Goal: Task Accomplishment & Management: Use online tool/utility

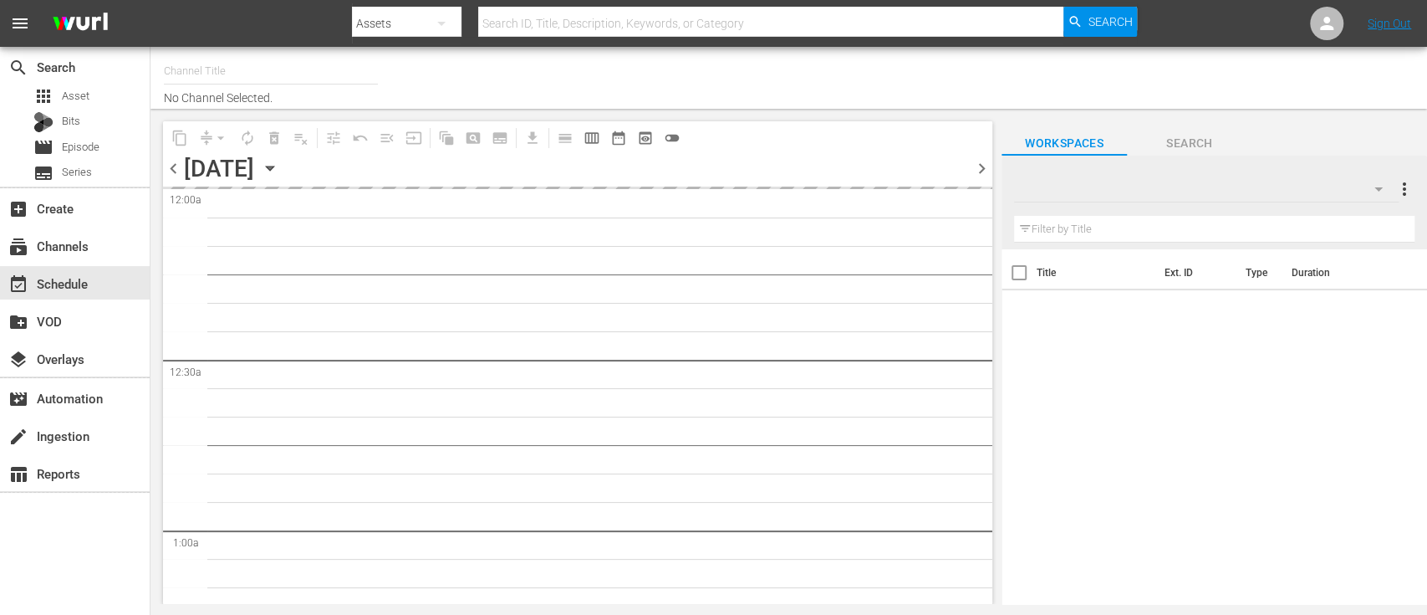
type input "Dark Matter TV (1570)"
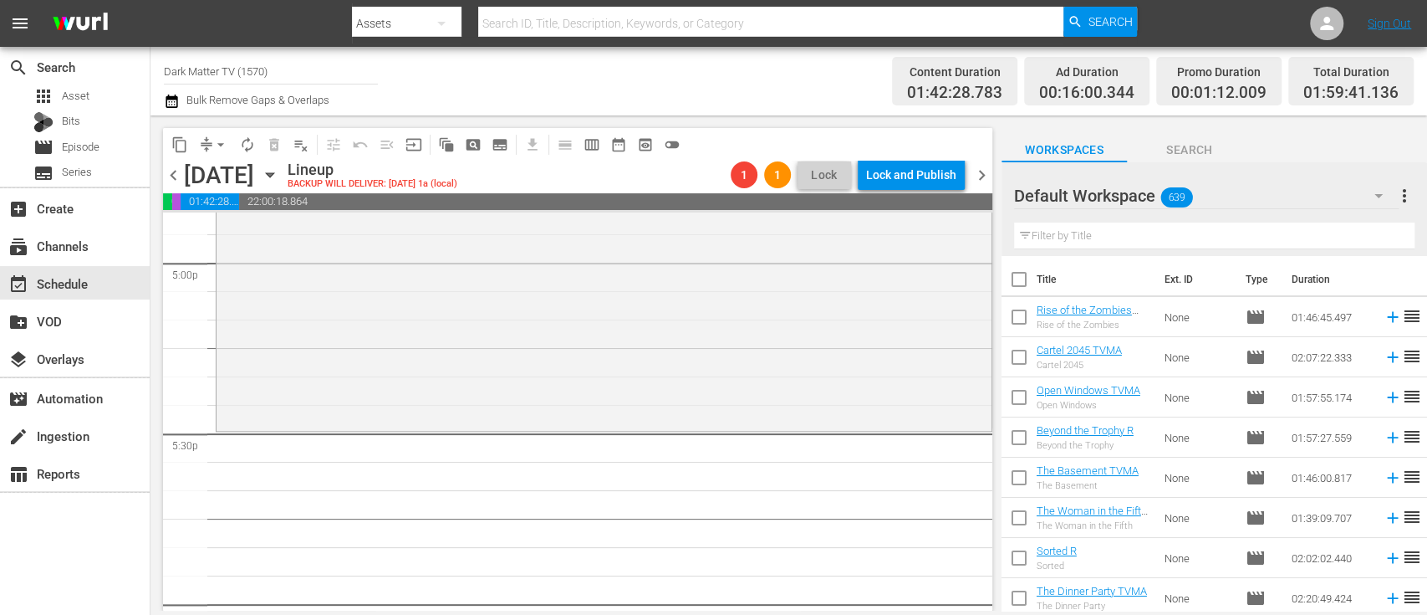
scroll to position [5807, 0]
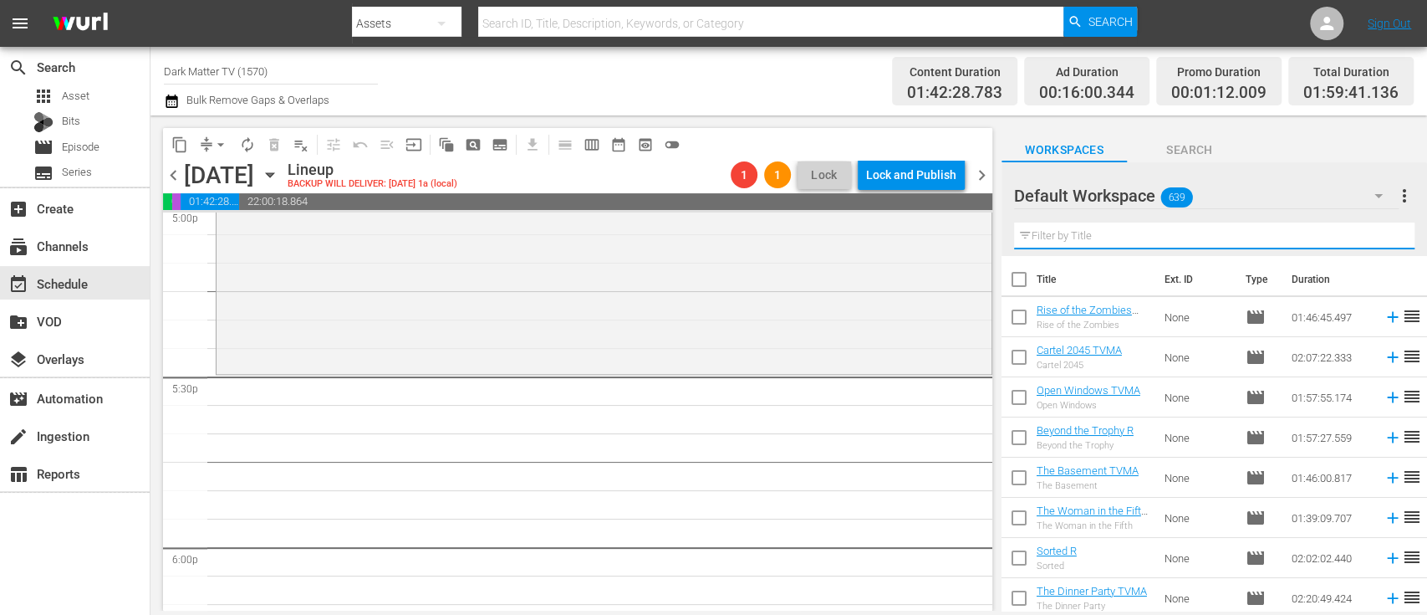
click at [1070, 236] on input "text" at bounding box center [1214, 235] width 401 height 27
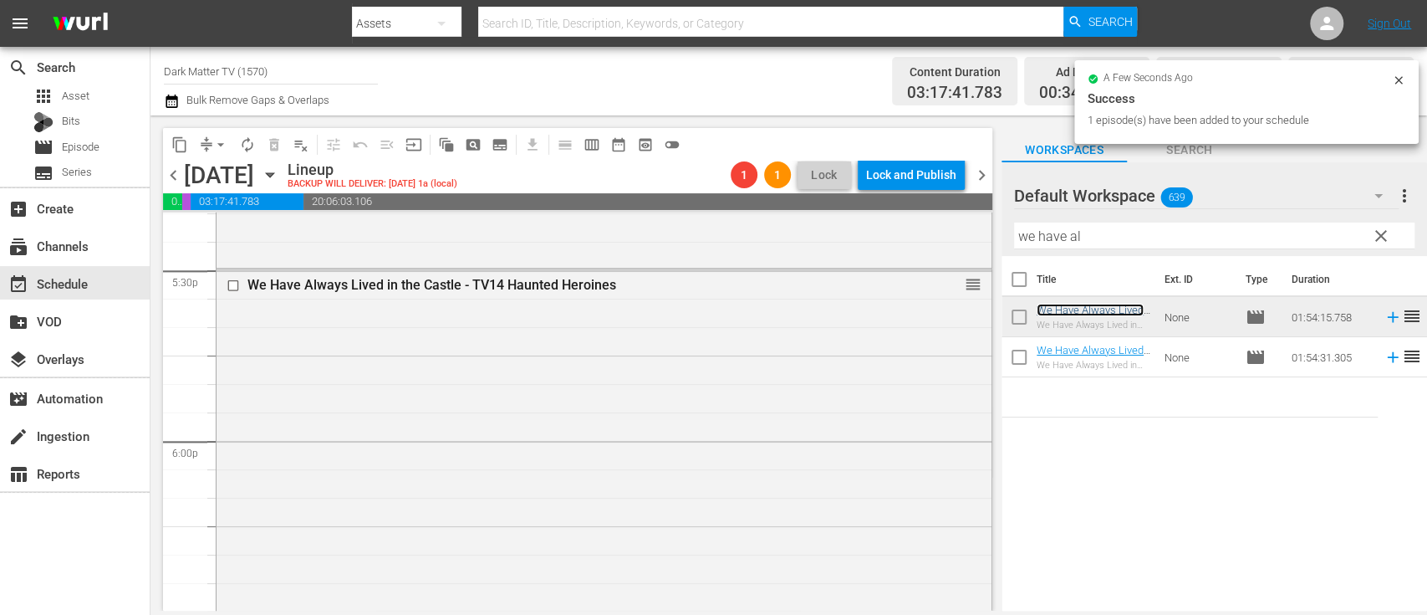
scroll to position [5914, 0]
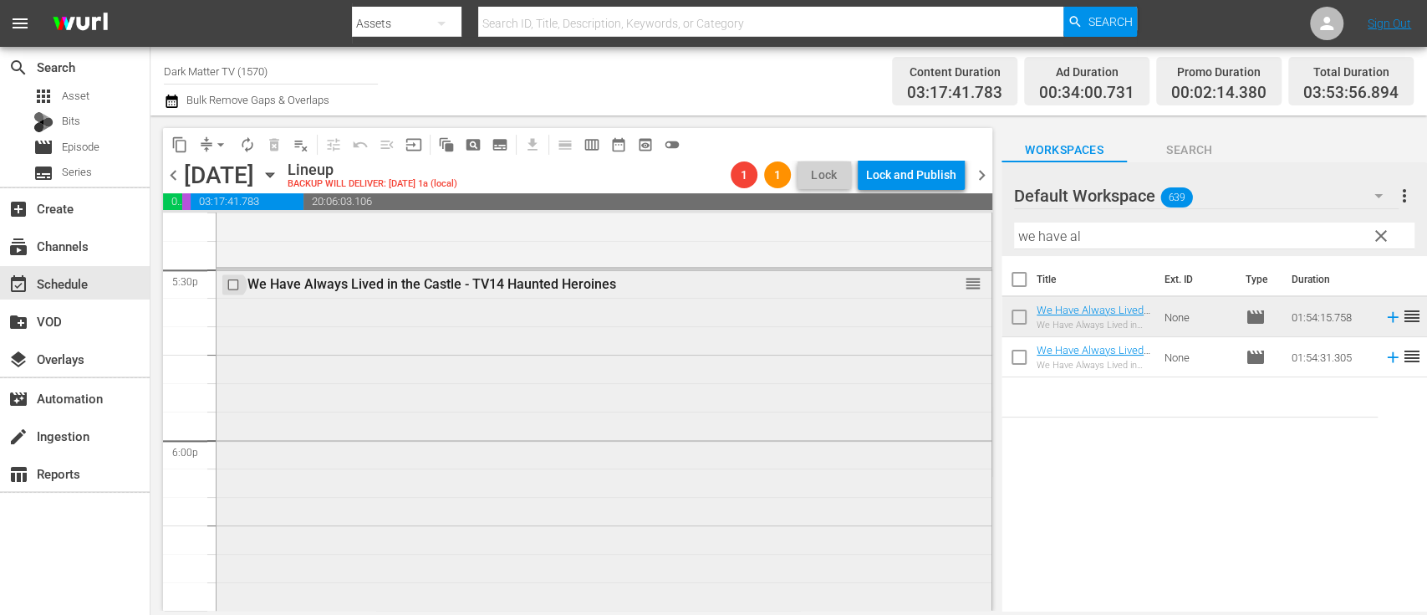
click at [234, 284] on input "checkbox" at bounding box center [236, 284] width 18 height 14
click at [272, 141] on span "delete_forever_outlined" at bounding box center [274, 144] width 17 height 17
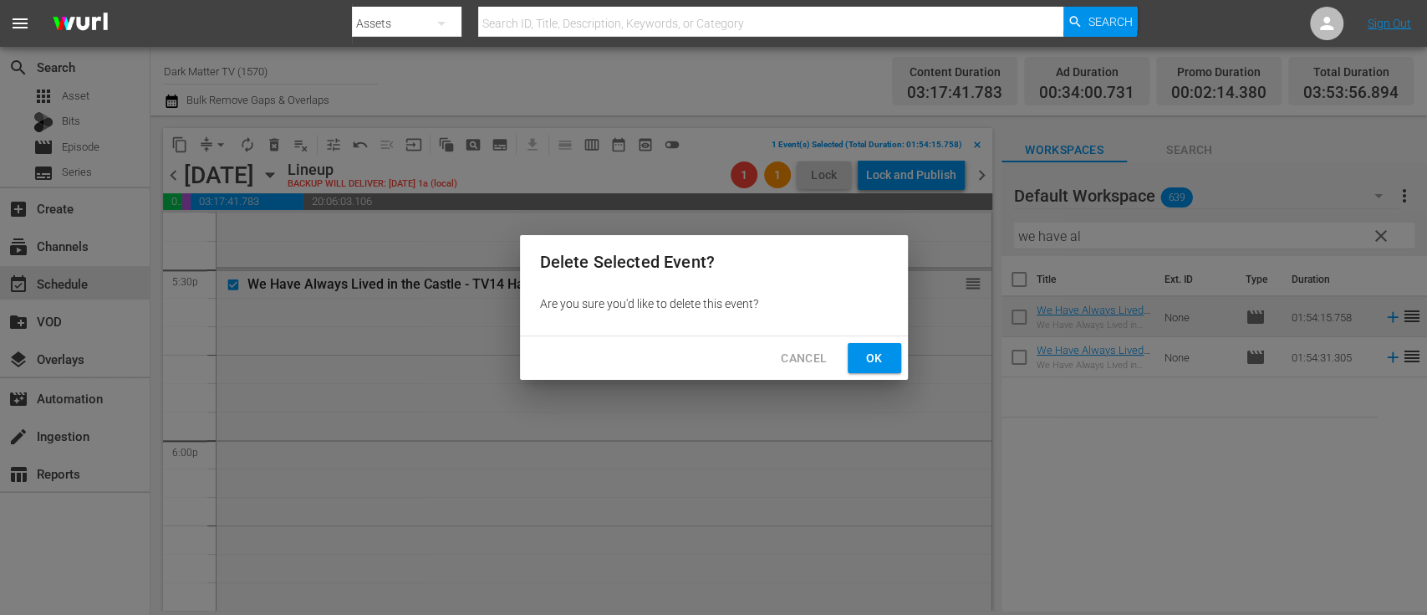
click at [884, 350] on span "Ok" at bounding box center [874, 358] width 27 height 21
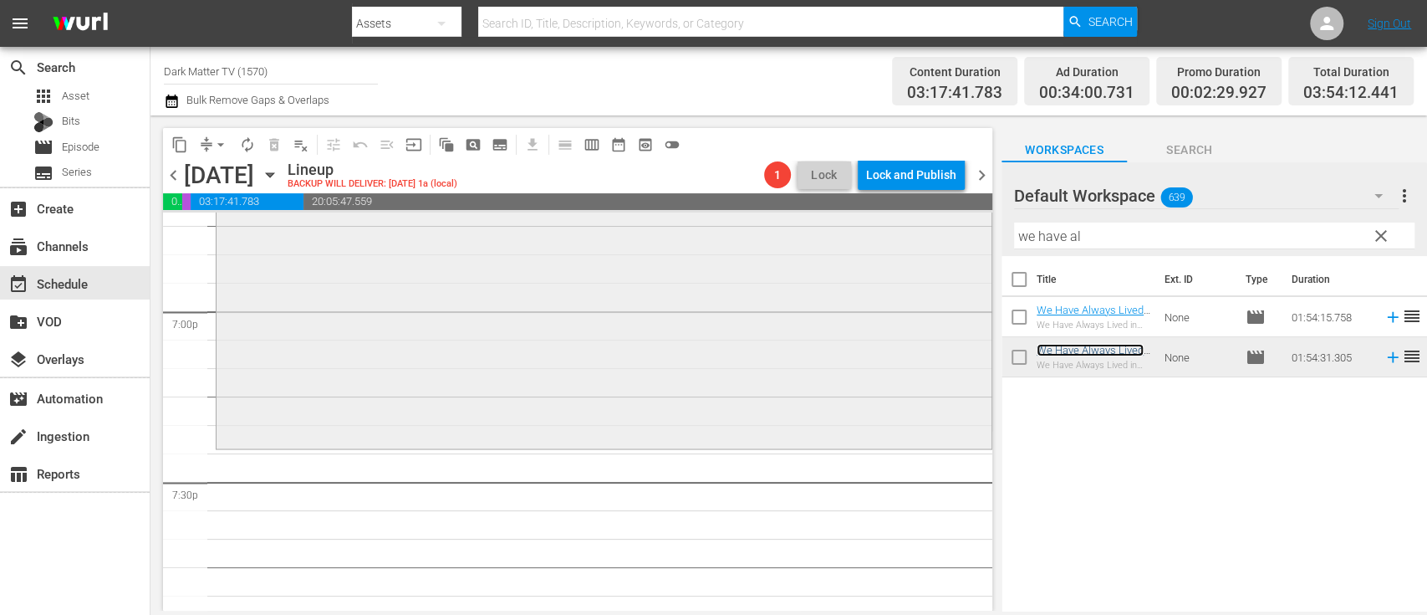
scroll to position [6386, 0]
drag, startPoint x: 1105, startPoint y: 237, endPoint x: 903, endPoint y: 223, distance: 202.0
click at [903, 223] on div "content_copy compress arrow_drop_down autorenew_outlined delete_forever_outline…" at bounding box center [789, 362] width 1277 height 495
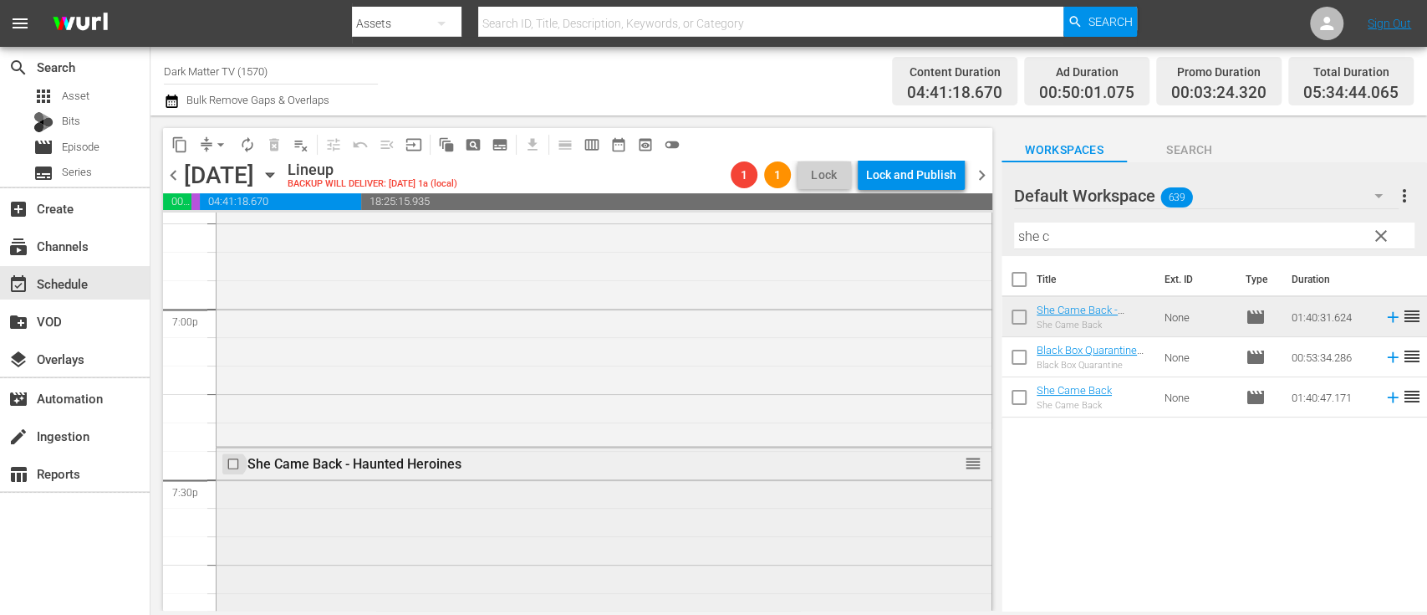
click at [234, 466] on input "checkbox" at bounding box center [236, 464] width 18 height 14
click at [273, 150] on span "delete_forever_outlined" at bounding box center [274, 144] width 17 height 17
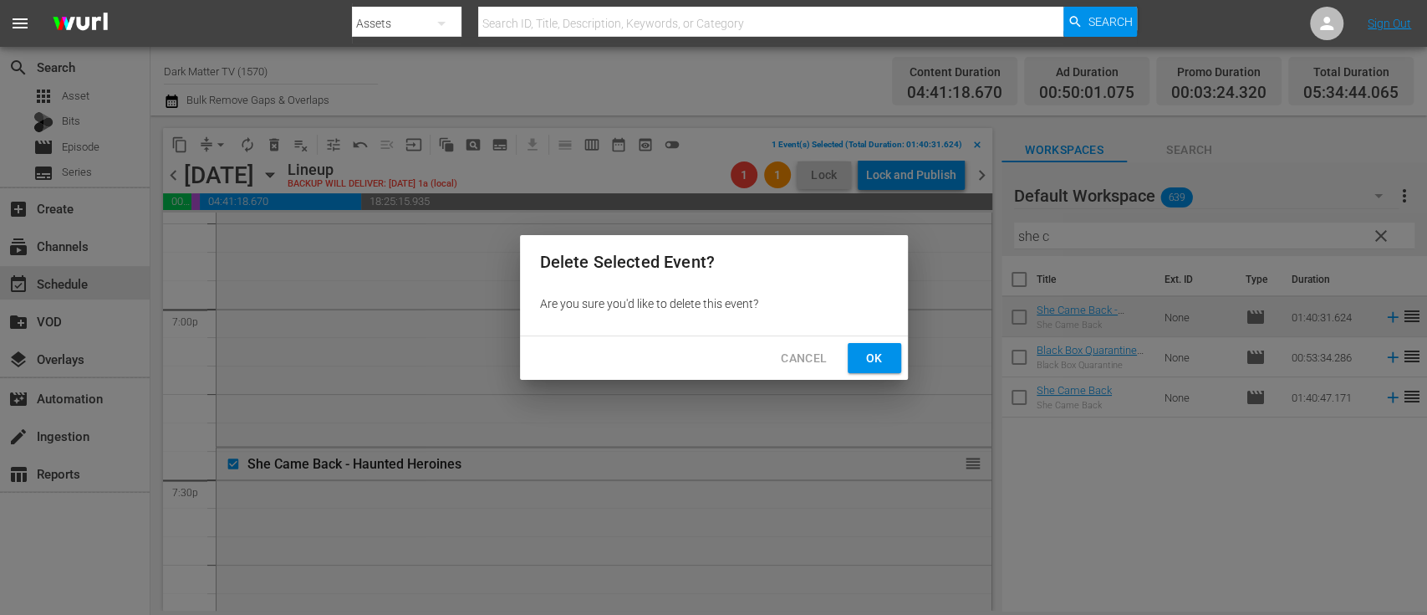
click at [878, 361] on span "Ok" at bounding box center [874, 358] width 27 height 21
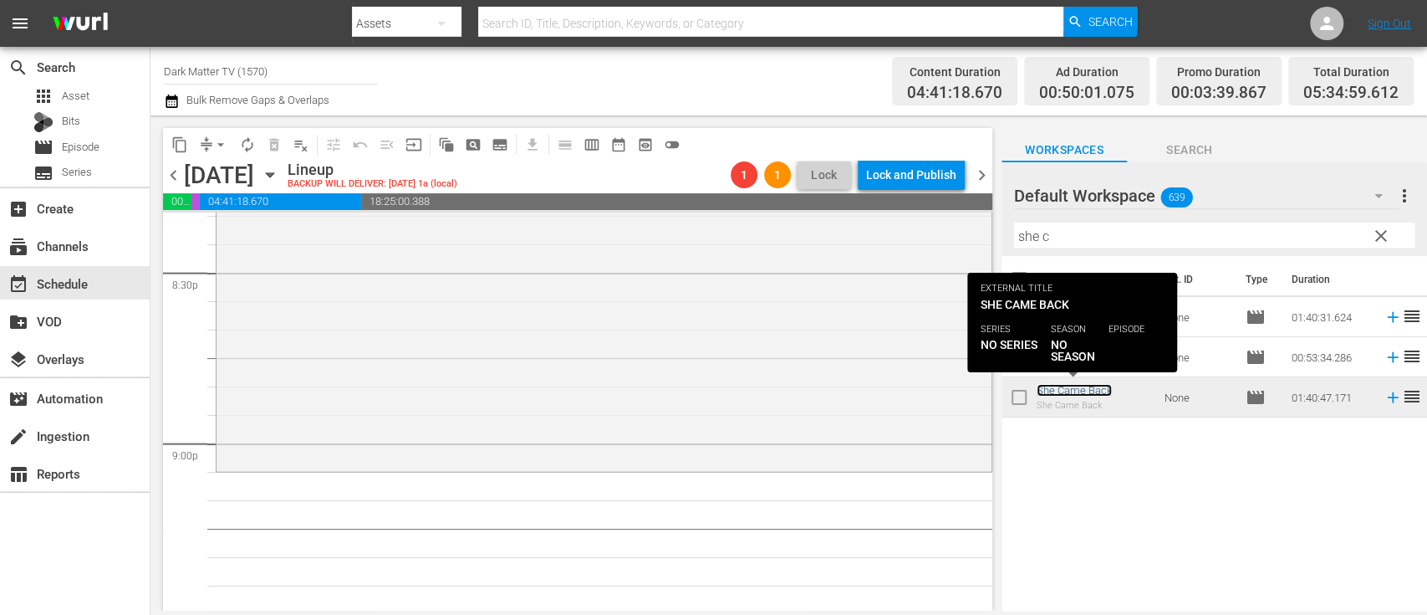
scroll to position [6935, 0]
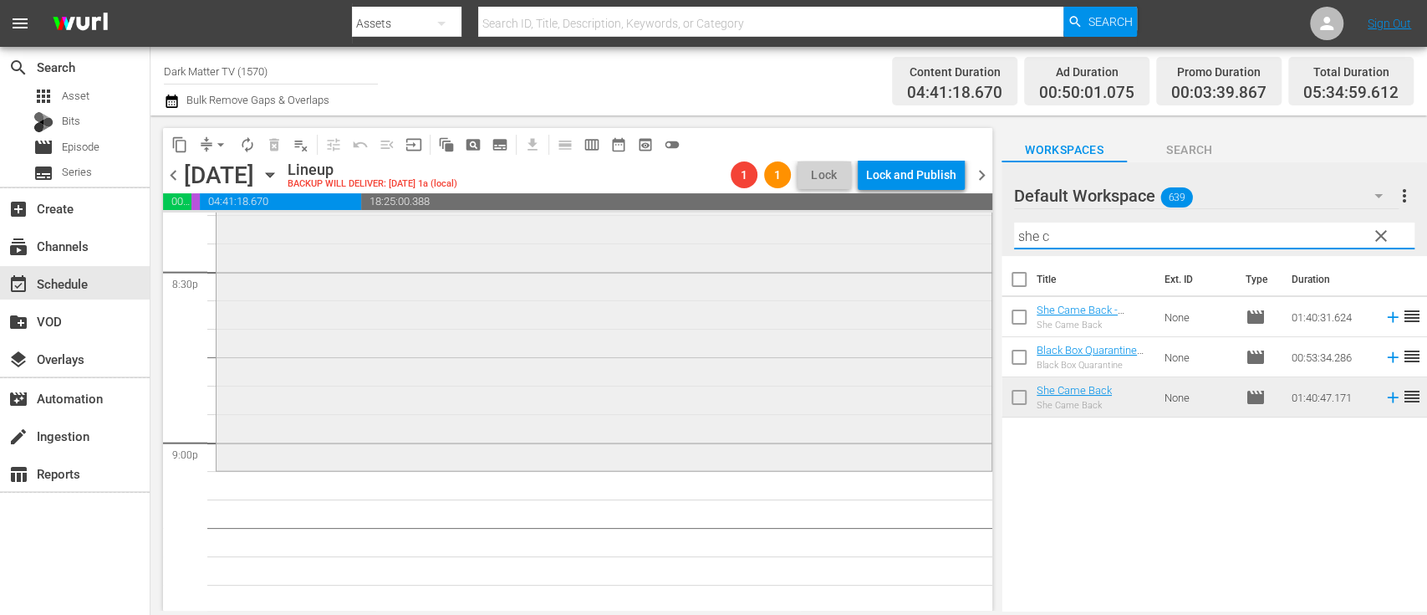
drag, startPoint x: 1074, startPoint y: 235, endPoint x: 937, endPoint y: 232, distance: 137.2
click at [937, 232] on div "content_copy compress arrow_drop_down autorenew_outlined delete_forever_outline…" at bounding box center [789, 362] width 1277 height 495
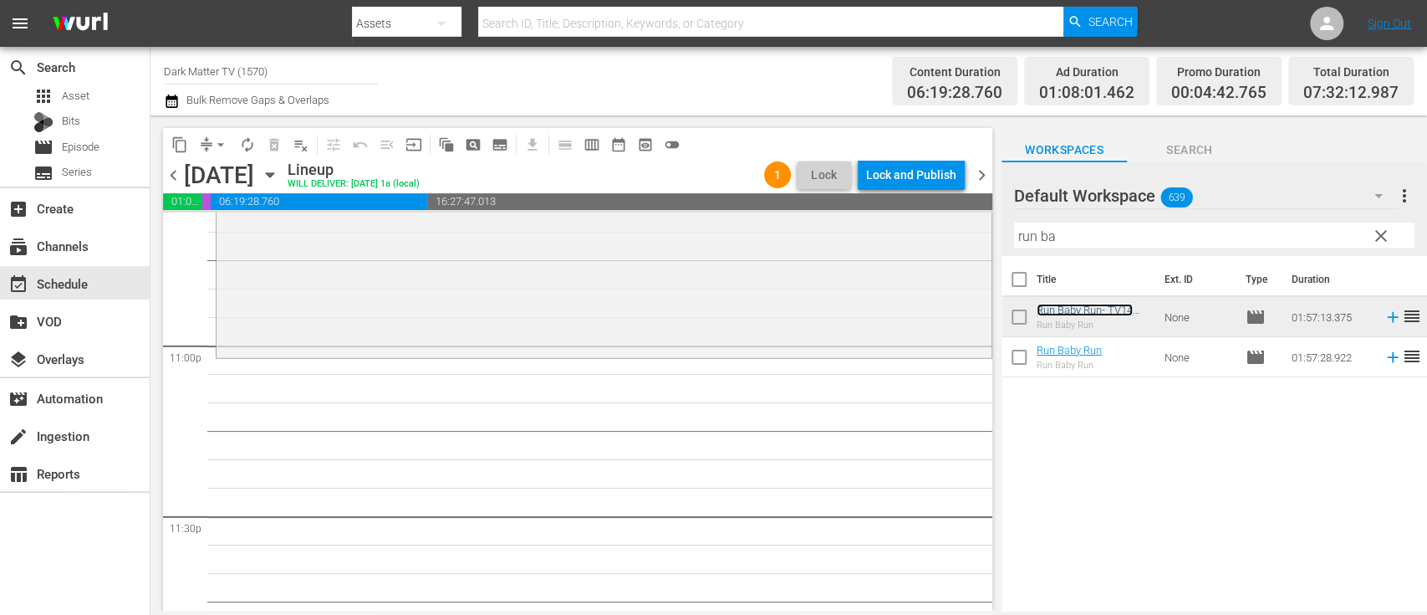
scroll to position [7715, 0]
drag, startPoint x: 1065, startPoint y: 239, endPoint x: 879, endPoint y: 229, distance: 185.9
click at [879, 229] on div "content_copy compress arrow_drop_down autorenew_outlined delete_forever_outline…" at bounding box center [789, 362] width 1277 height 495
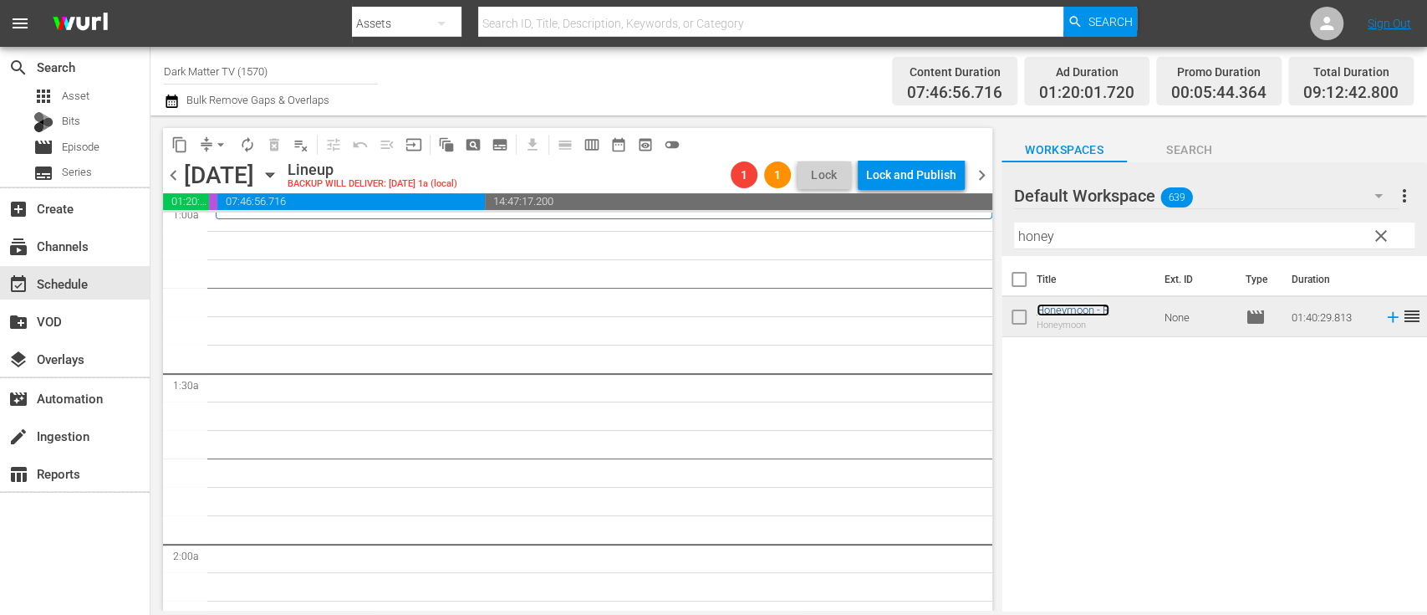
scroll to position [350, 0]
drag, startPoint x: 1090, startPoint y: 243, endPoint x: 917, endPoint y: 209, distance: 176.3
click at [917, 209] on div "content_copy compress arrow_drop_down autorenew_outlined delete_forever_outline…" at bounding box center [789, 362] width 1277 height 495
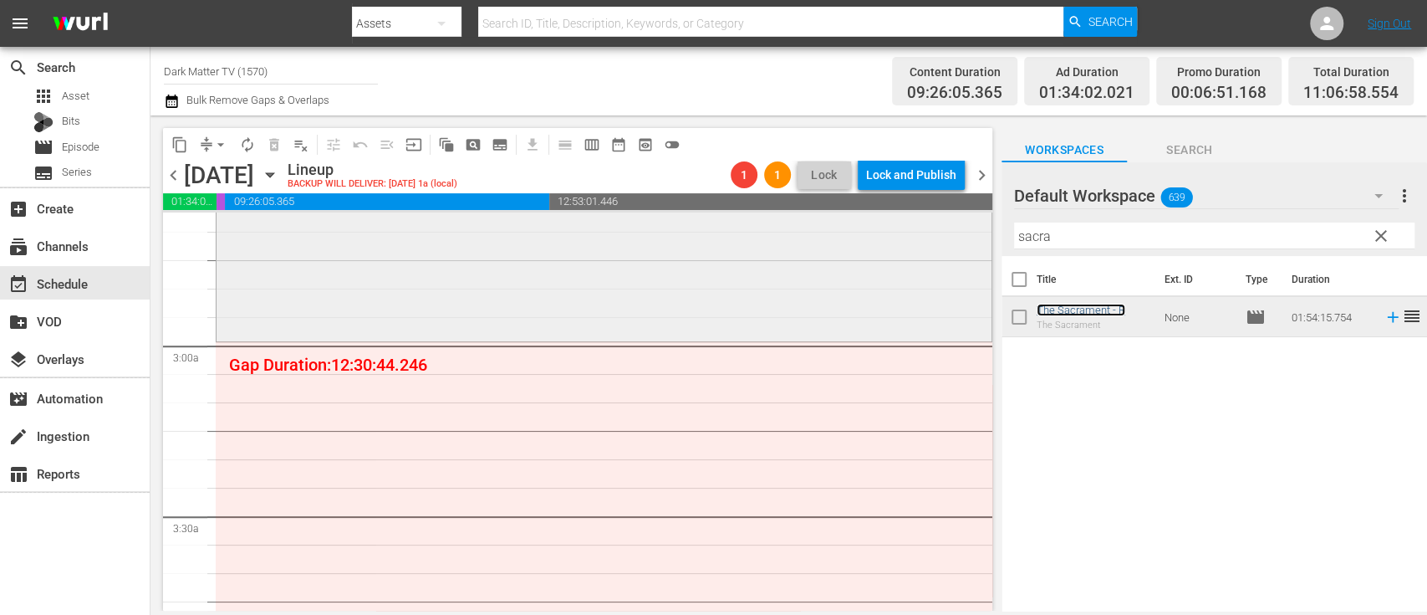
scroll to position [893, 0]
drag, startPoint x: 1084, startPoint y: 238, endPoint x: 870, endPoint y: 237, distance: 214.1
click at [870, 237] on div "content_copy compress arrow_drop_down autorenew_outlined delete_forever_outline…" at bounding box center [789, 362] width 1277 height 495
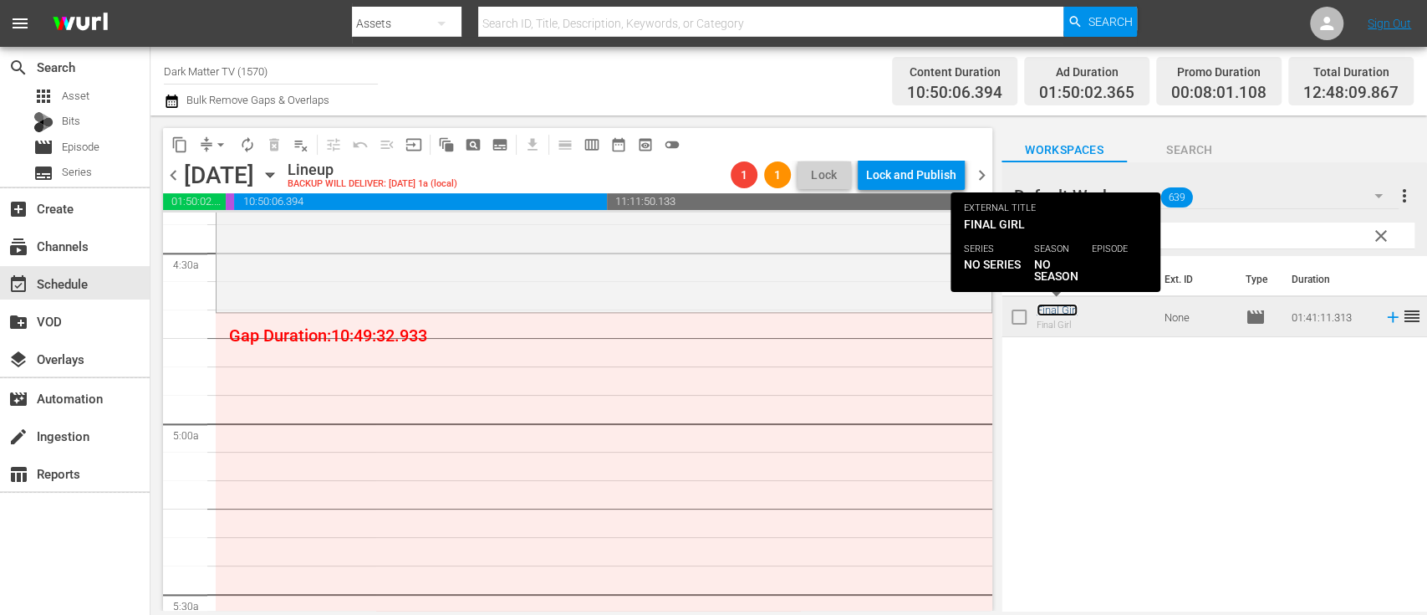
scroll to position [1496, 0]
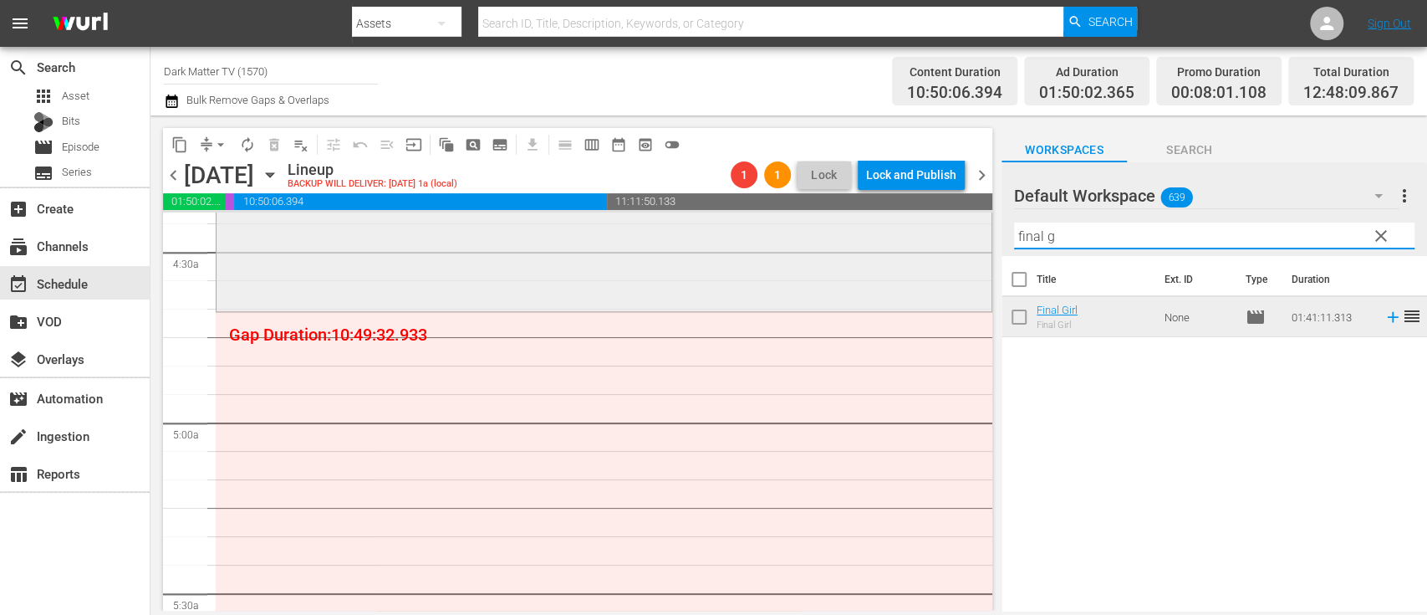
drag, startPoint x: 1104, startPoint y: 240, endPoint x: 959, endPoint y: 221, distance: 145.9
click at [959, 221] on div "content_copy compress arrow_drop_down autorenew_outlined delete_forever_outline…" at bounding box center [789, 362] width 1277 height 495
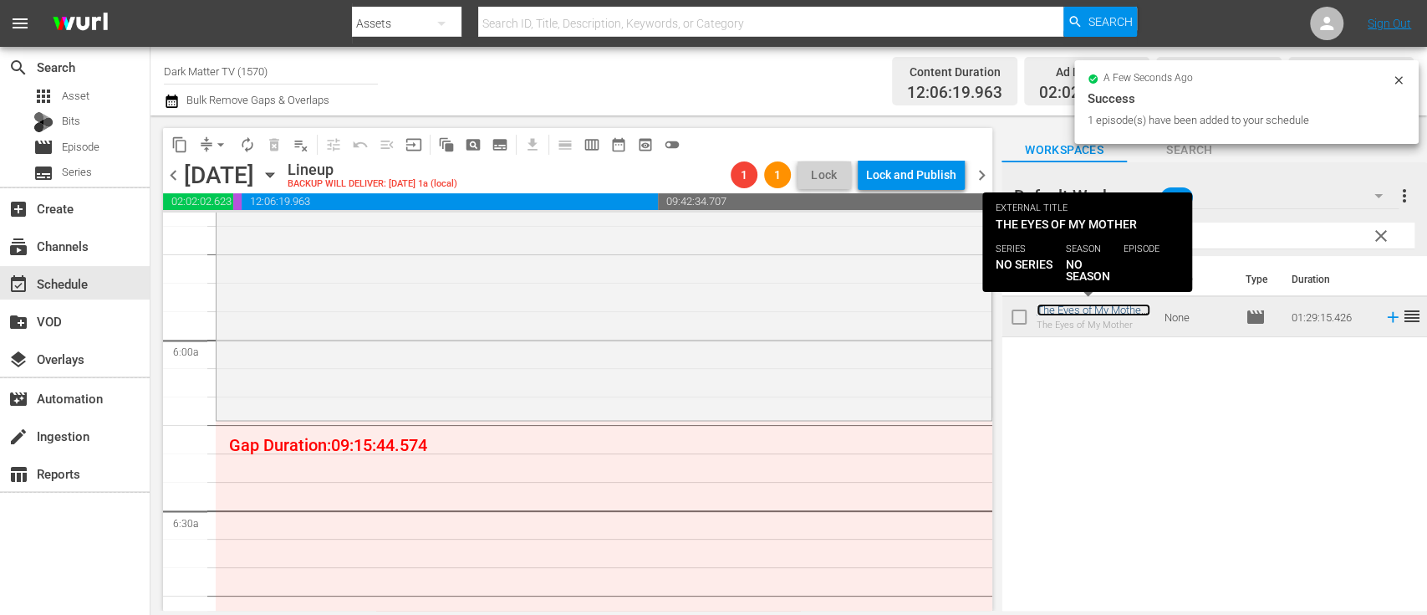
scroll to position [1927, 0]
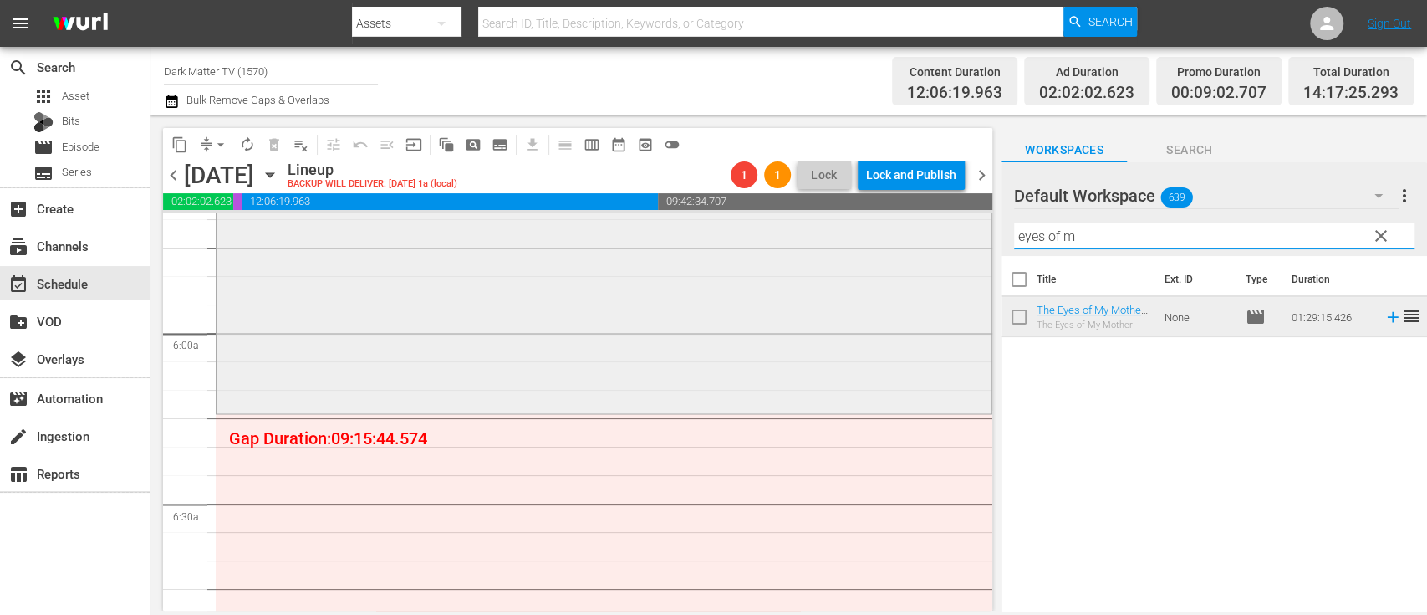
drag, startPoint x: 1104, startPoint y: 231, endPoint x: 944, endPoint y: 234, distance: 159.8
click at [944, 234] on div "content_copy compress arrow_drop_down autorenew_outlined delete_forever_outline…" at bounding box center [789, 362] width 1277 height 495
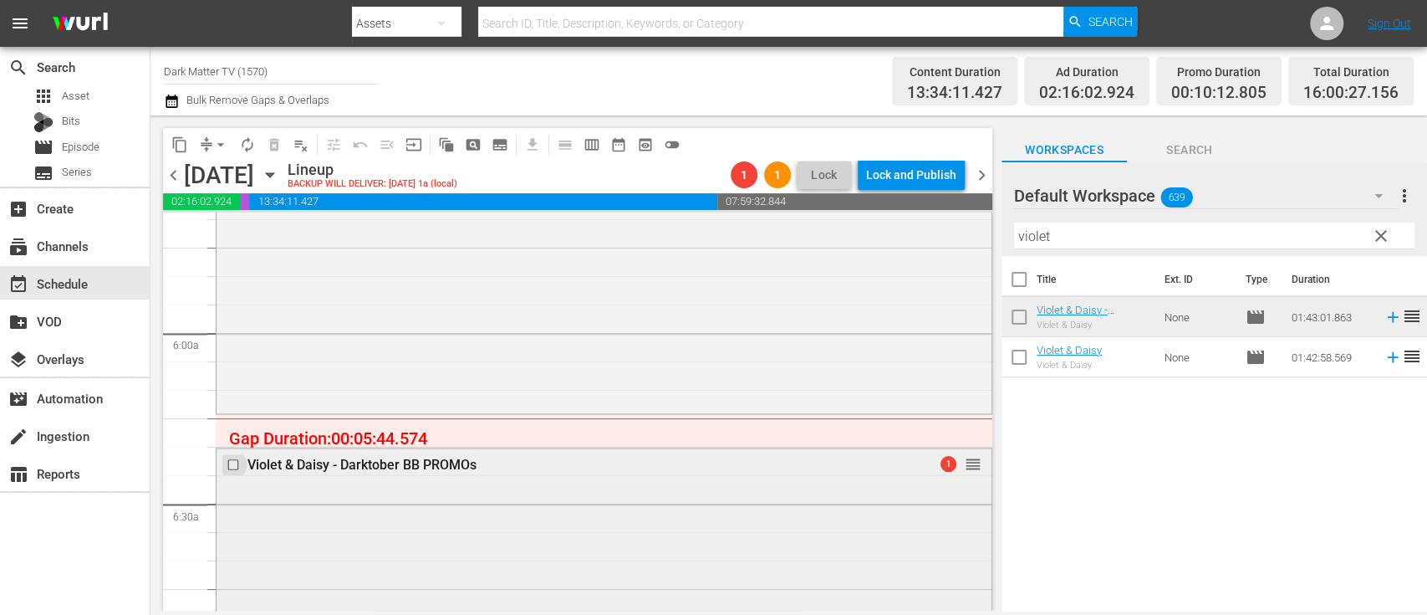
click at [234, 466] on input "checkbox" at bounding box center [236, 464] width 18 height 14
click at [268, 145] on span "delete_forever_outlined" at bounding box center [274, 144] width 17 height 17
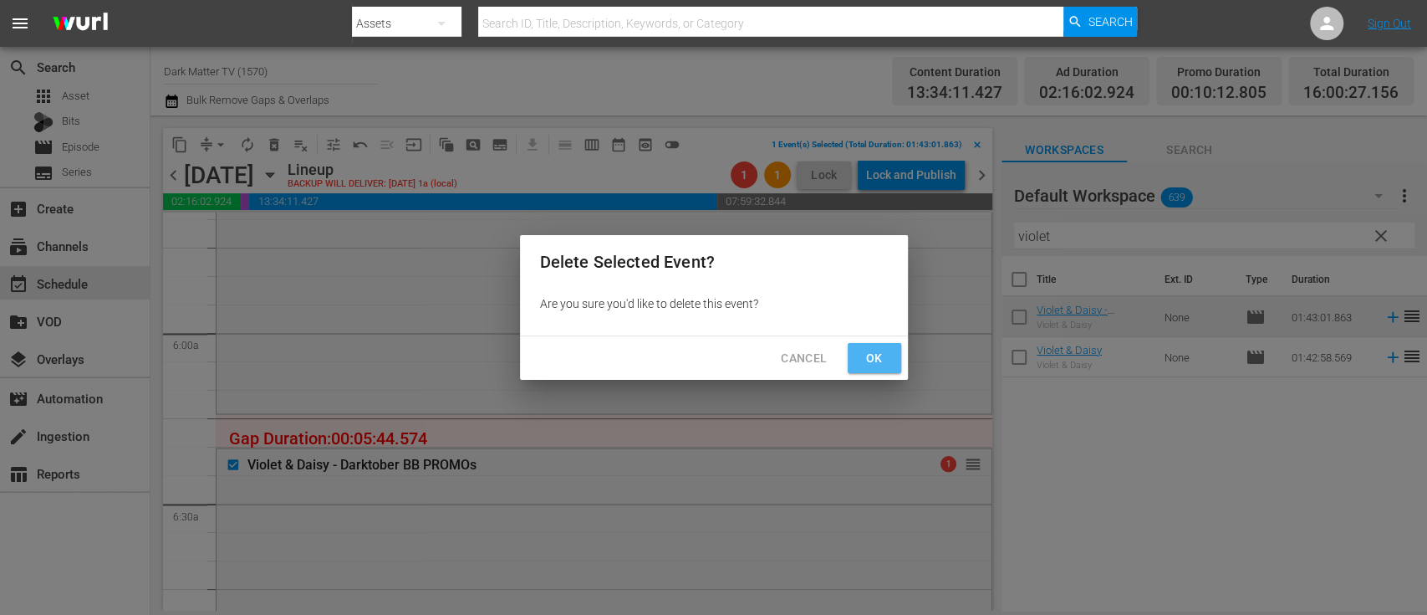
click at [891, 359] on button "Ok" at bounding box center [875, 358] width 54 height 31
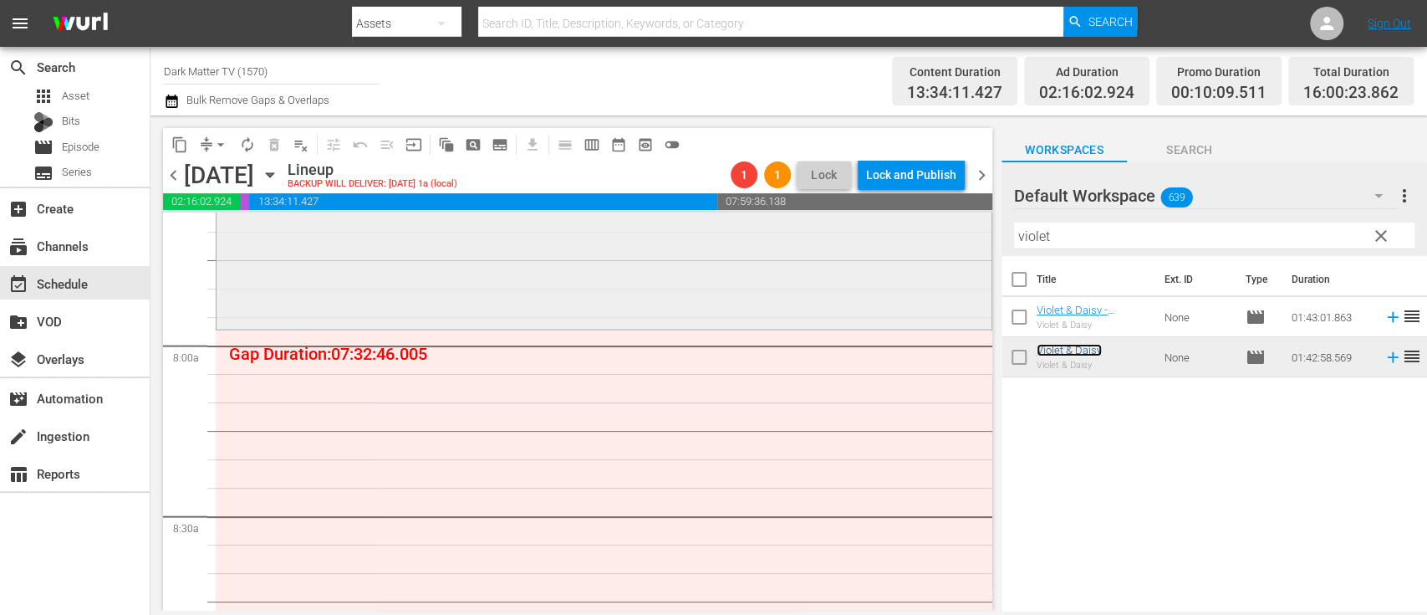
scroll to position [2603, 0]
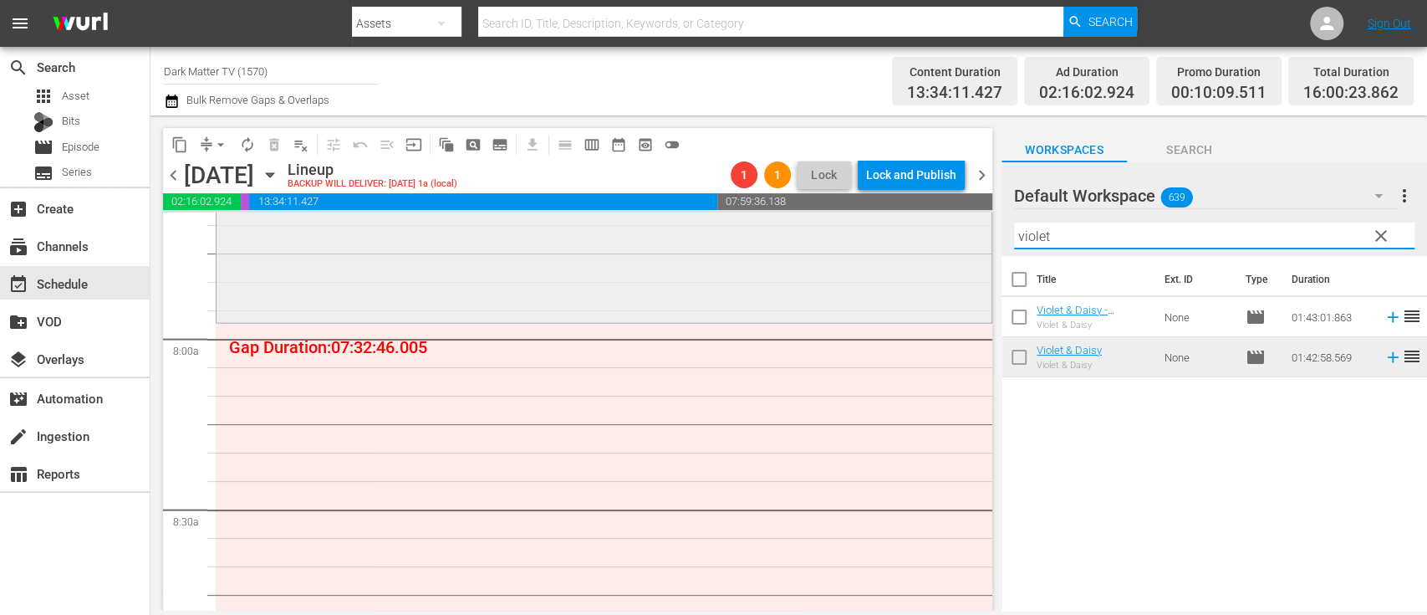
drag, startPoint x: 1090, startPoint y: 239, endPoint x: 950, endPoint y: 232, distance: 140.7
click at [950, 232] on div "content_copy compress arrow_drop_down autorenew_outlined delete_forever_outline…" at bounding box center [789, 362] width 1277 height 495
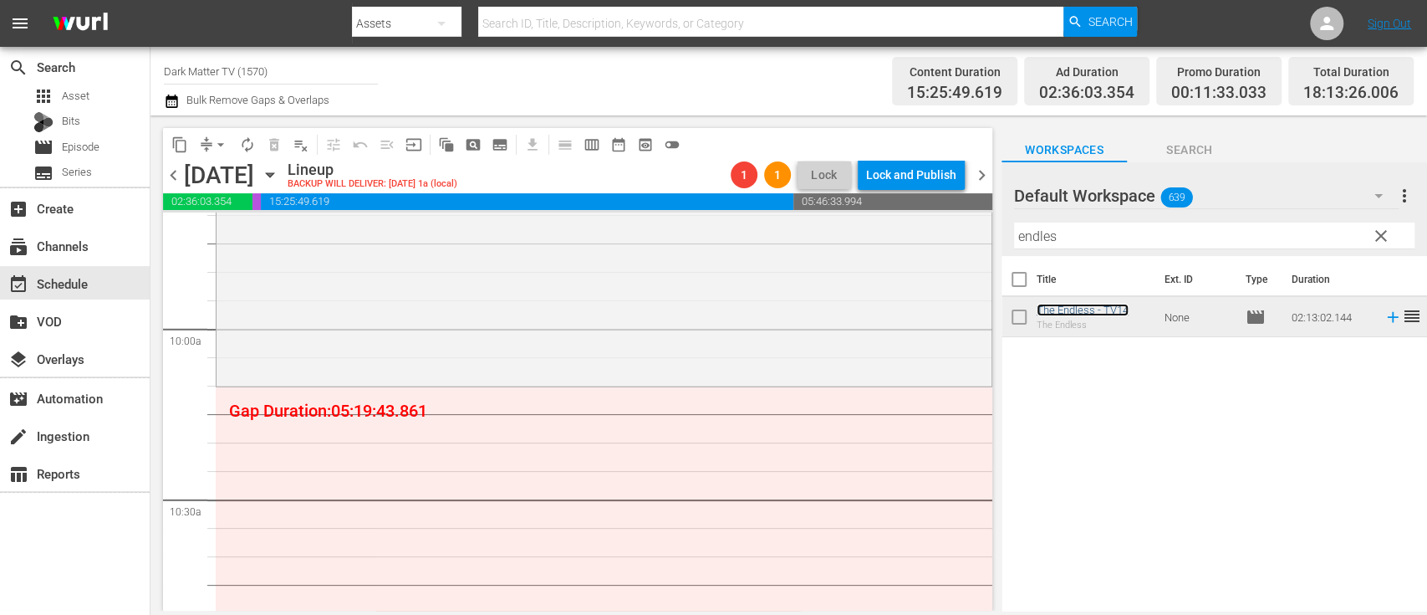
scroll to position [3297, 0]
drag, startPoint x: 1085, startPoint y: 231, endPoint x: 938, endPoint y: 235, distance: 146.4
click at [938, 235] on div "content_copy compress arrow_drop_down autorenew_outlined delete_forever_outline…" at bounding box center [789, 362] width 1277 height 495
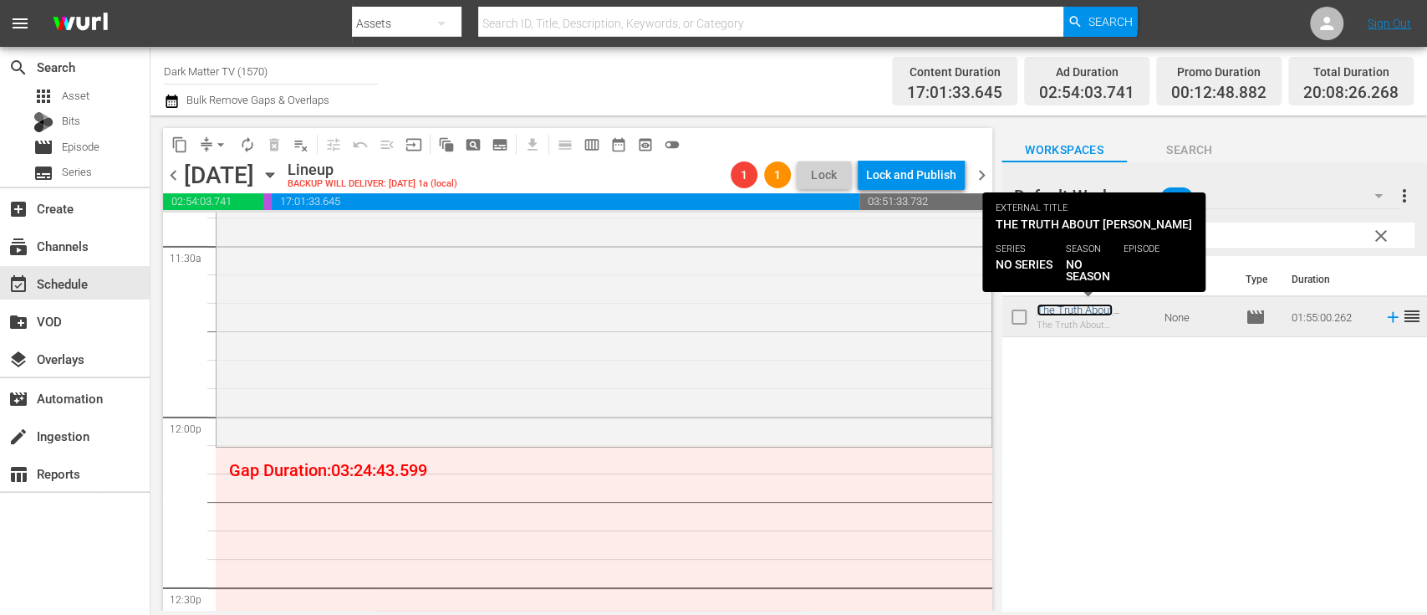
scroll to position [3986, 0]
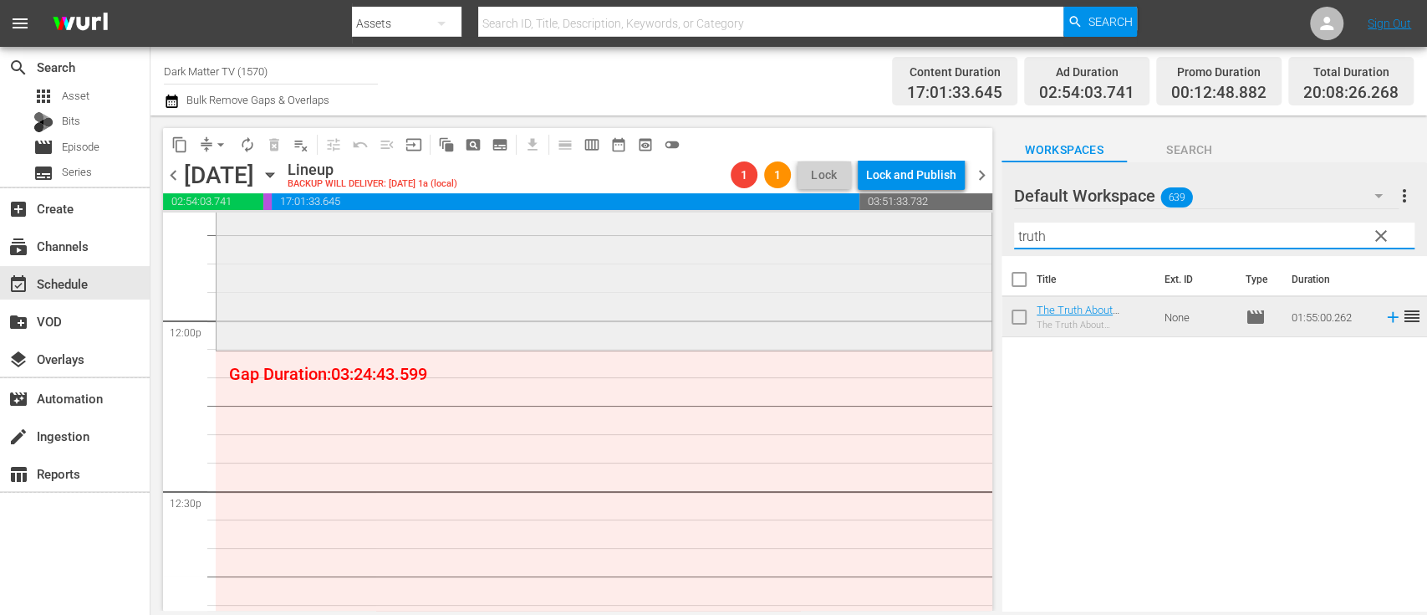
drag, startPoint x: 1057, startPoint y: 231, endPoint x: 969, endPoint y: 241, distance: 88.4
click at [969, 241] on div "content_copy compress arrow_drop_down autorenew_outlined delete_forever_outline…" at bounding box center [789, 362] width 1277 height 495
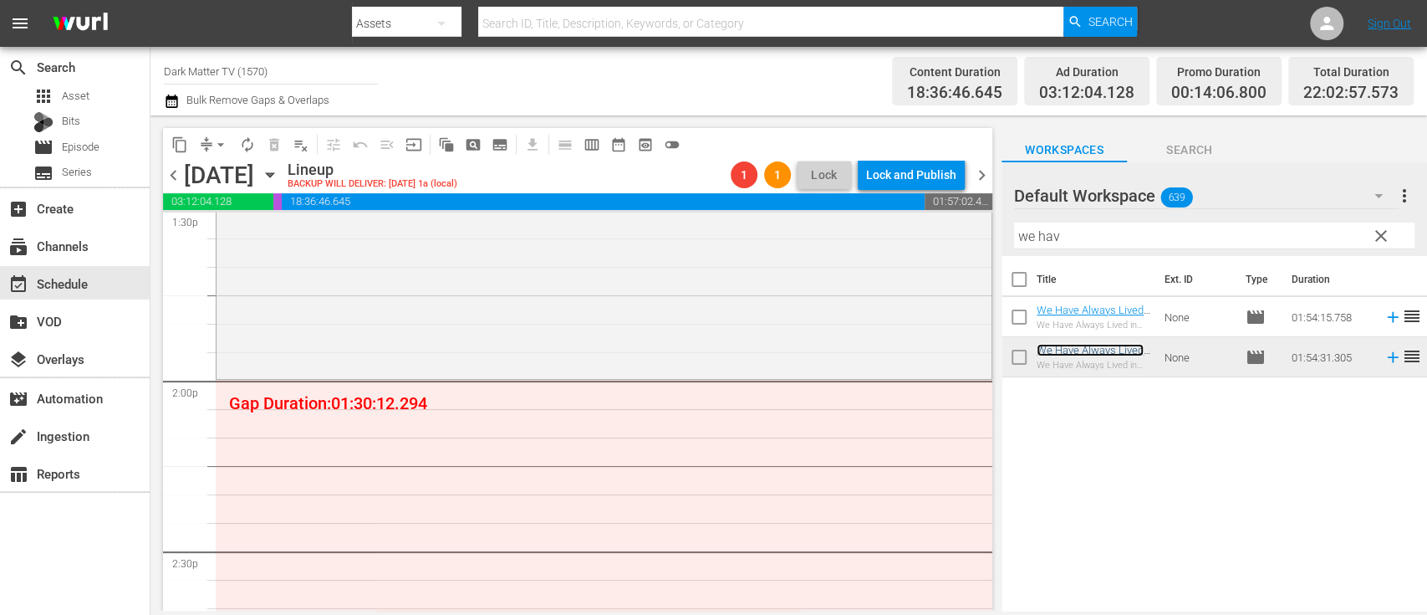
scroll to position [4618, 0]
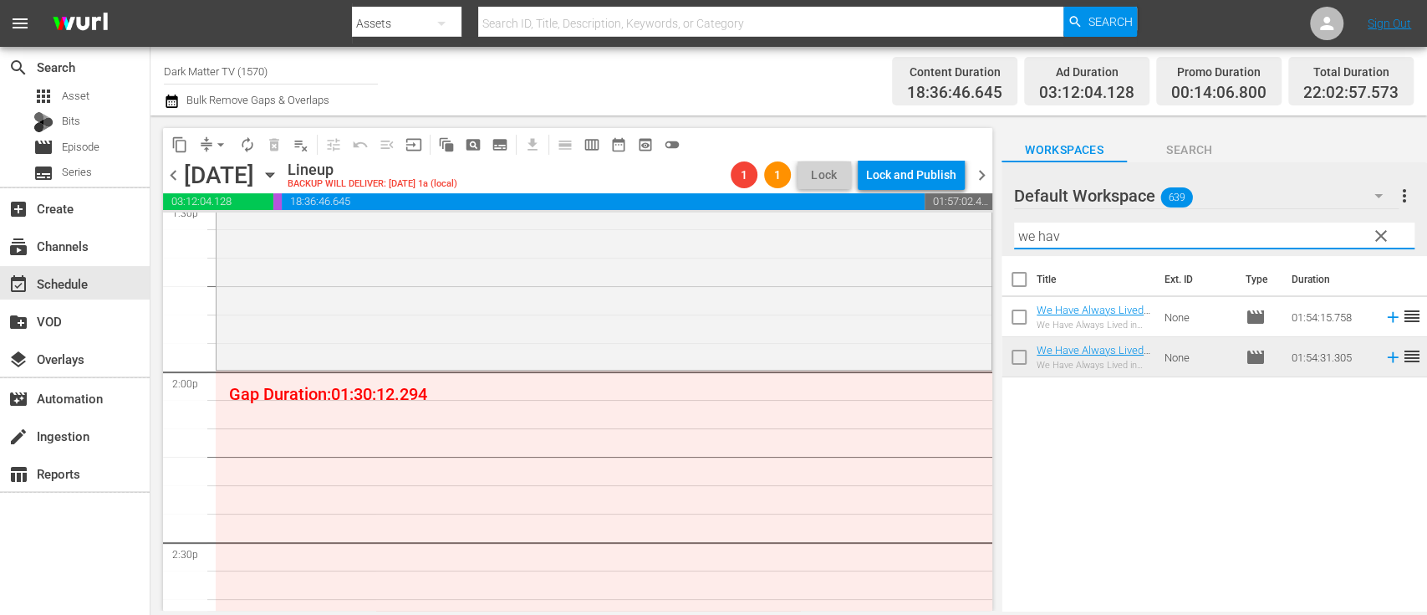
drag, startPoint x: 1076, startPoint y: 235, endPoint x: 979, endPoint y: 242, distance: 97.2
click at [979, 242] on div "content_copy compress arrow_drop_down autorenew_outlined delete_forever_outline…" at bounding box center [789, 362] width 1277 height 495
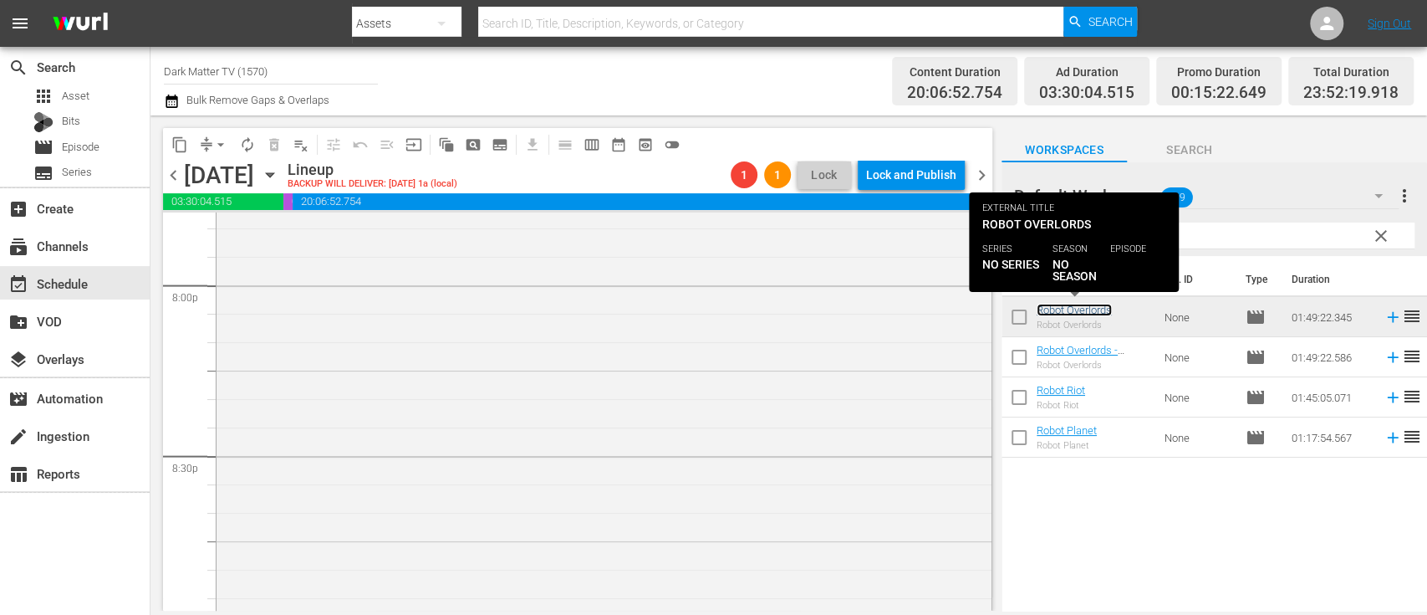
scroll to position [6775, 0]
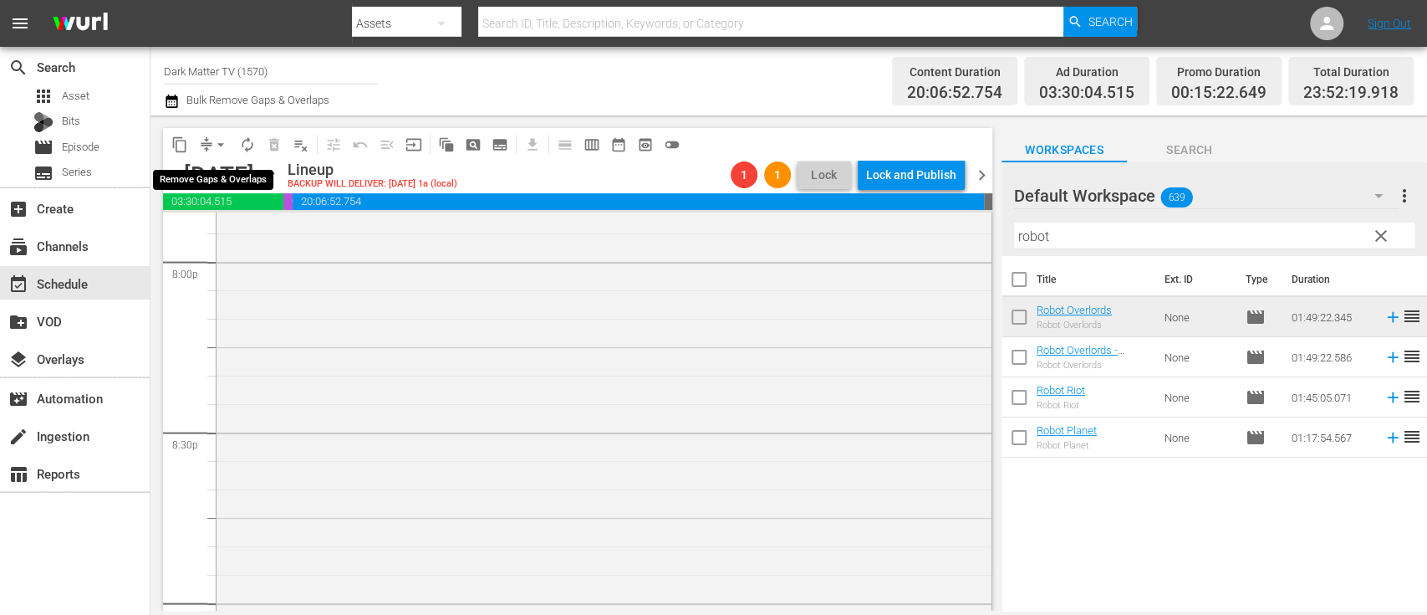
click at [221, 140] on span "arrow_drop_down" at bounding box center [220, 144] width 17 height 17
click at [228, 231] on li "Align to End of Previous Day" at bounding box center [222, 234] width 176 height 28
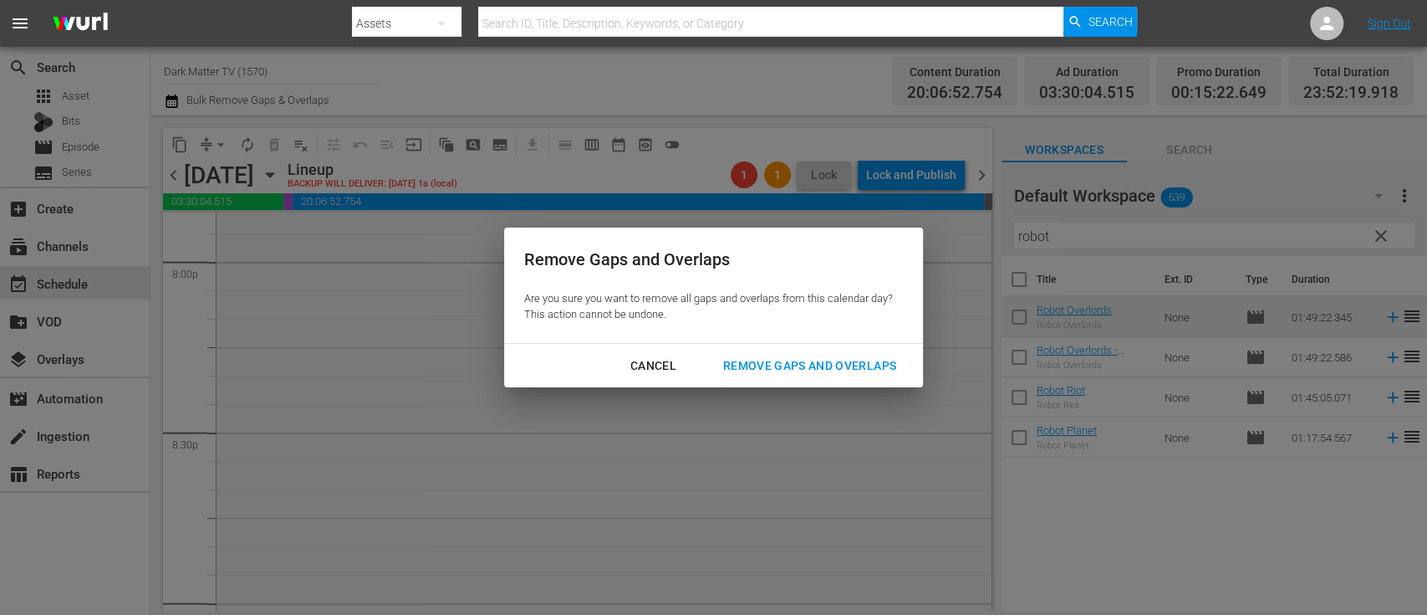
click at [815, 359] on div "Remove Gaps and Overlaps" at bounding box center [810, 365] width 200 height 21
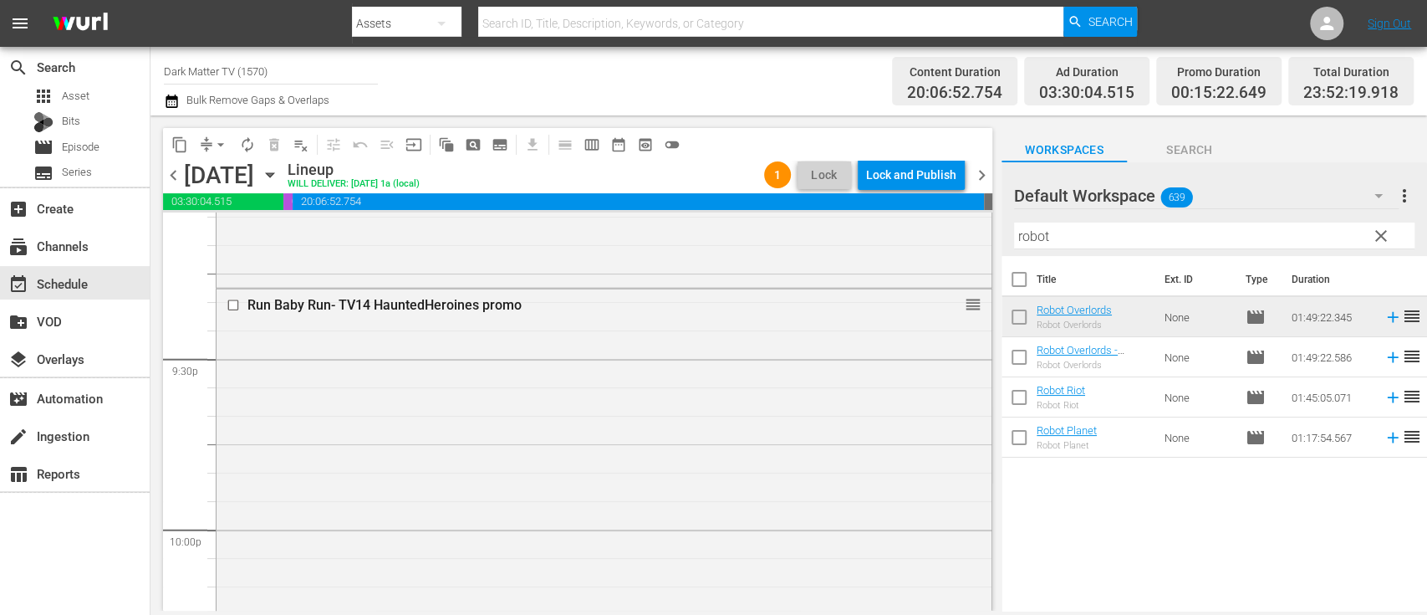
scroll to position [7191, 0]
click at [234, 309] on input "checkbox" at bounding box center [236, 303] width 18 height 14
click at [279, 143] on span "delete_forever_outlined" at bounding box center [274, 144] width 17 height 17
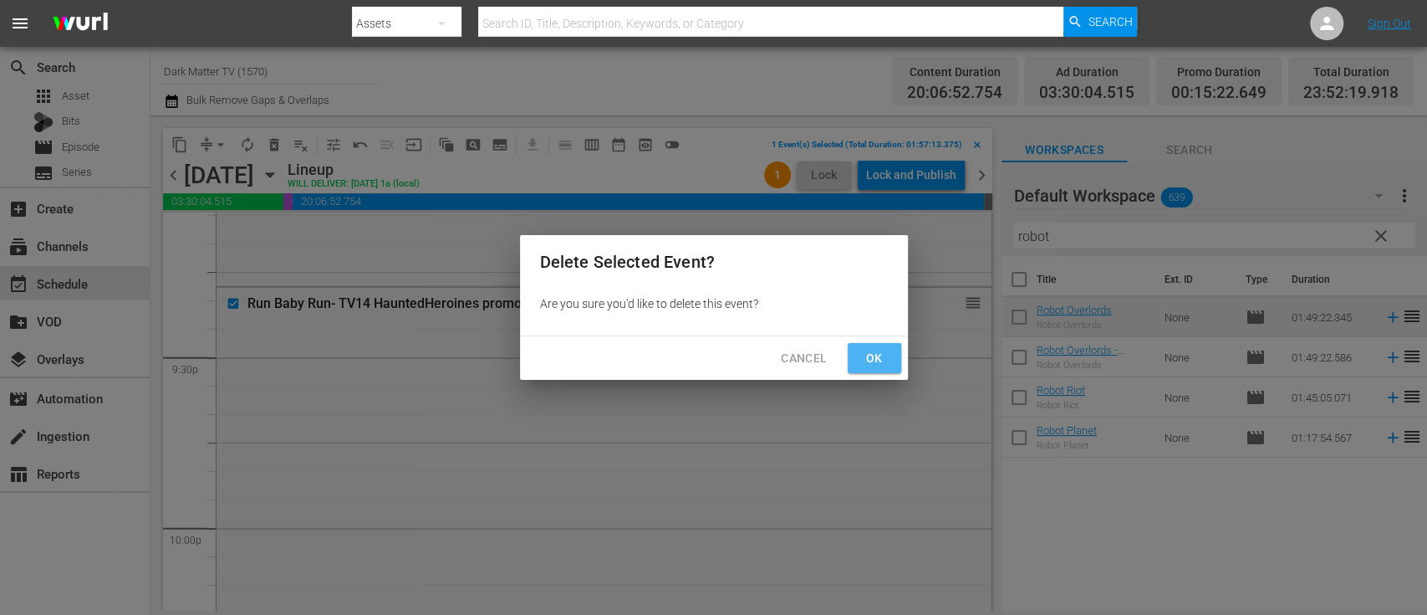
click at [876, 351] on span "Ok" at bounding box center [874, 358] width 27 height 21
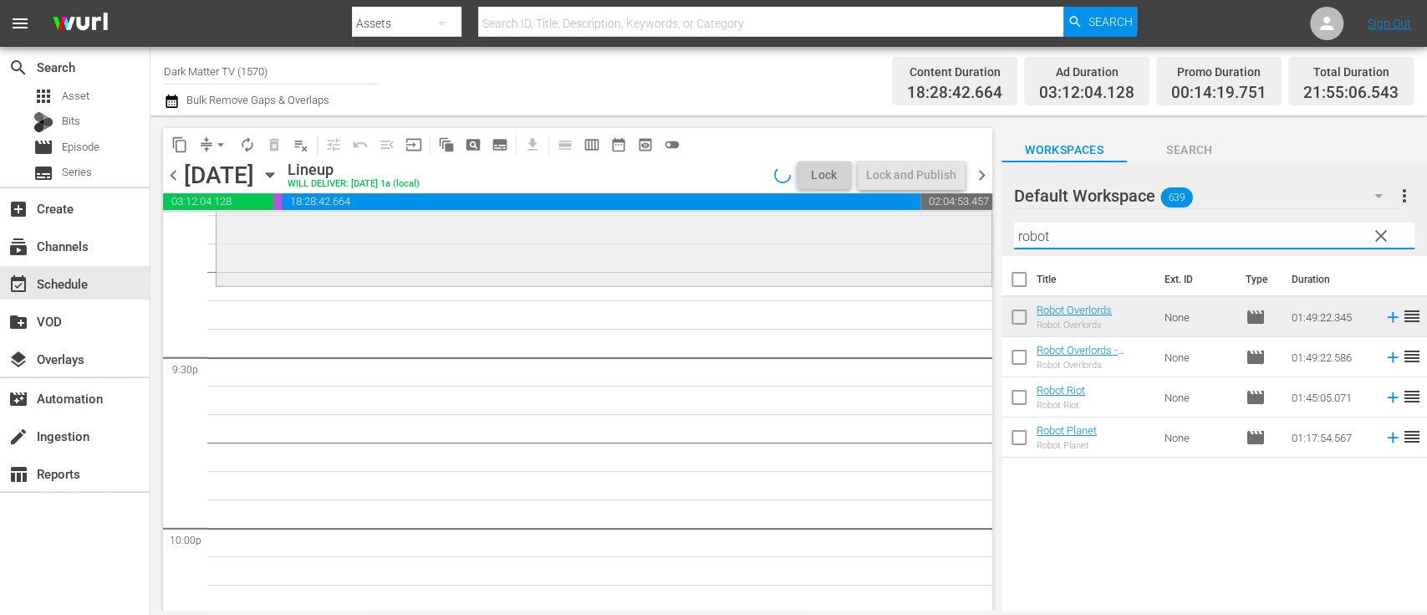
drag, startPoint x: 1064, startPoint y: 236, endPoint x: 917, endPoint y: 217, distance: 148.3
click at [917, 217] on div "content_copy compress arrow_drop_down autorenew_outlined delete_forever_outline…" at bounding box center [789, 362] width 1277 height 495
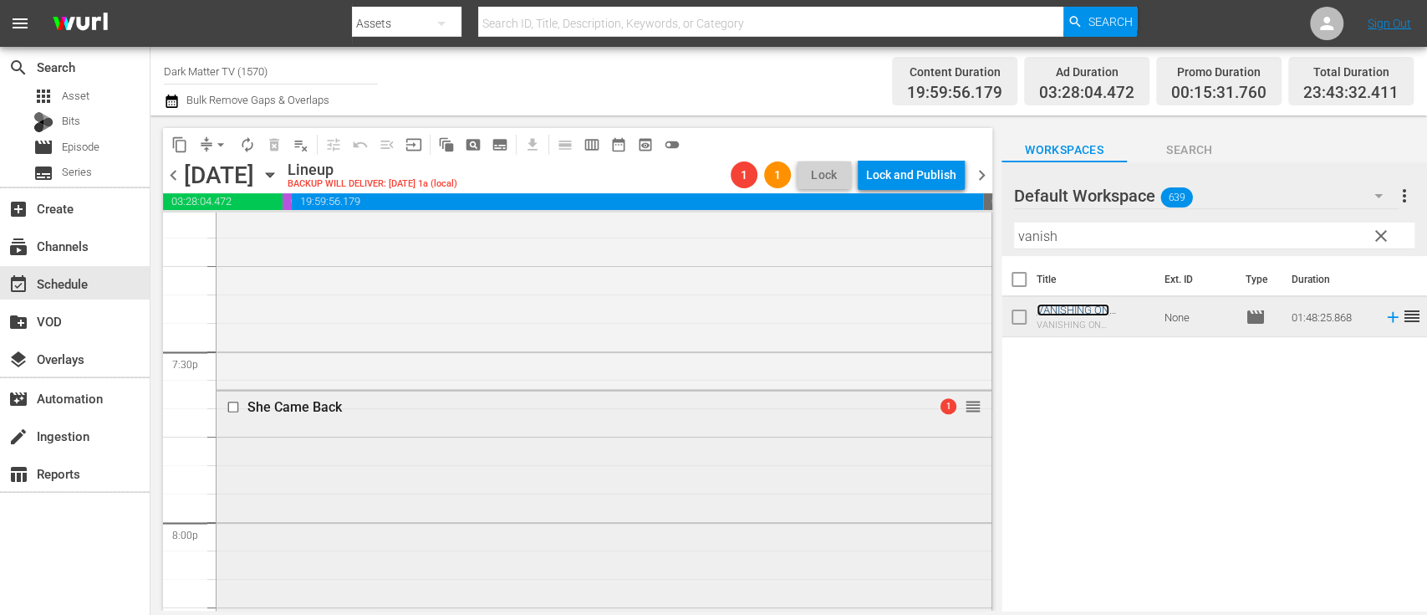
scroll to position [6513, 0]
click at [237, 408] on input "checkbox" at bounding box center [236, 408] width 18 height 14
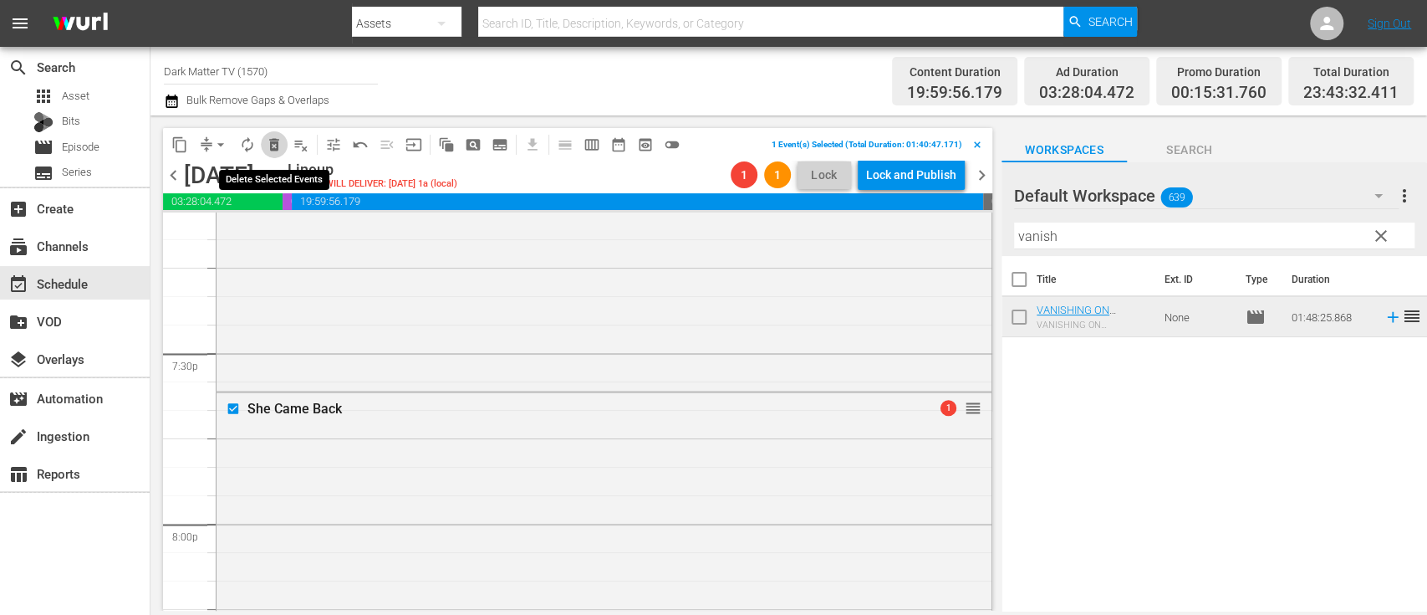
click at [272, 144] on span "delete_forever_outlined" at bounding box center [274, 144] width 17 height 17
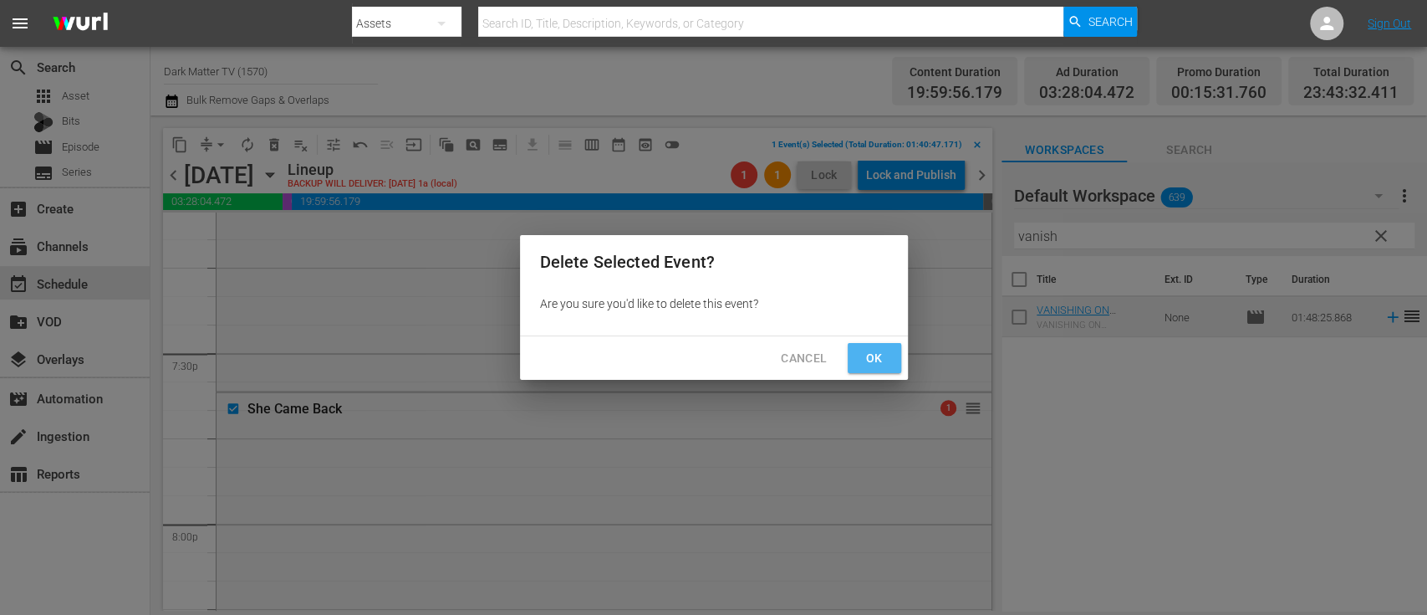
click at [876, 370] on button "Ok" at bounding box center [875, 358] width 54 height 31
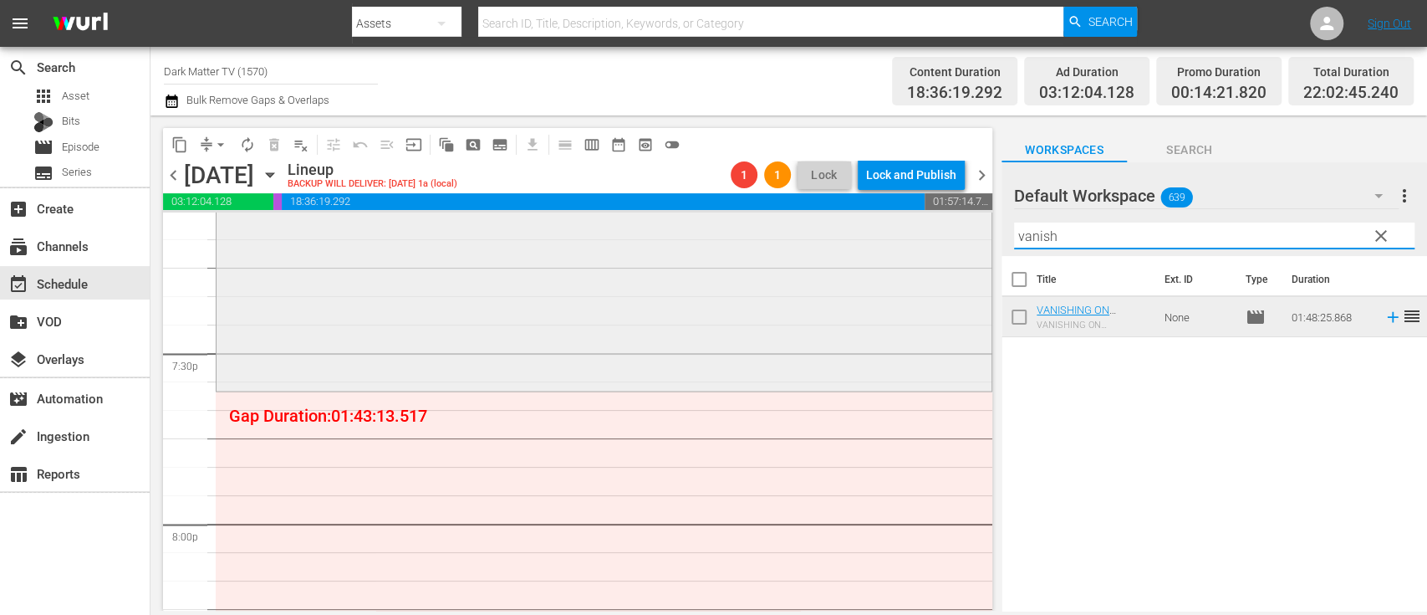
drag, startPoint x: 1094, startPoint y: 234, endPoint x: 925, endPoint y: 217, distance: 169.8
click at [925, 217] on div "content_copy compress arrow_drop_down autorenew_outlined delete_forever_outline…" at bounding box center [789, 362] width 1277 height 495
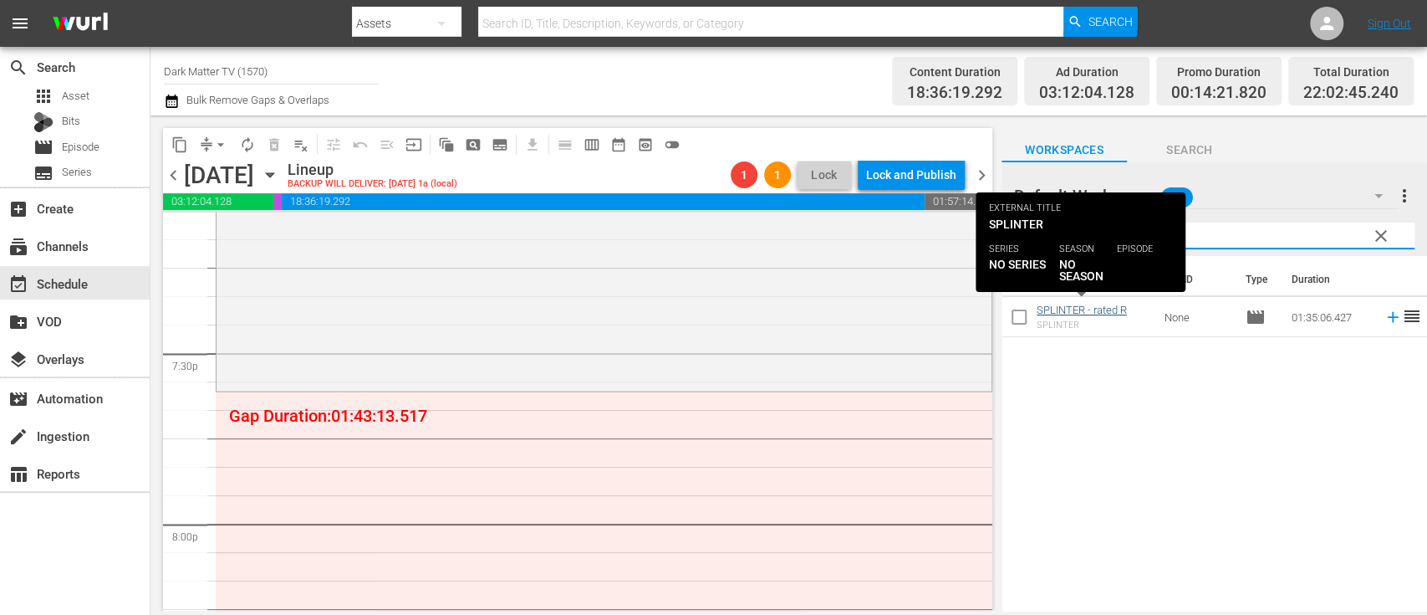
type input "[MEDICAL_DATA]"
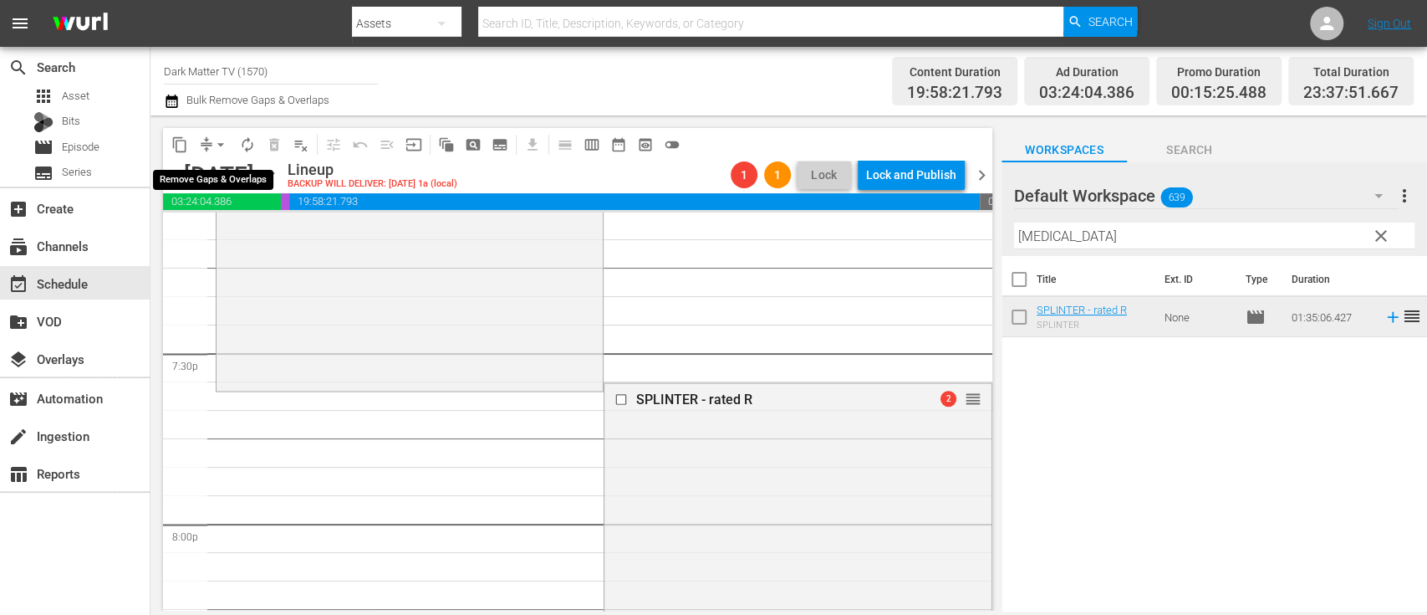
click at [219, 145] on span "arrow_drop_down" at bounding box center [220, 144] width 17 height 17
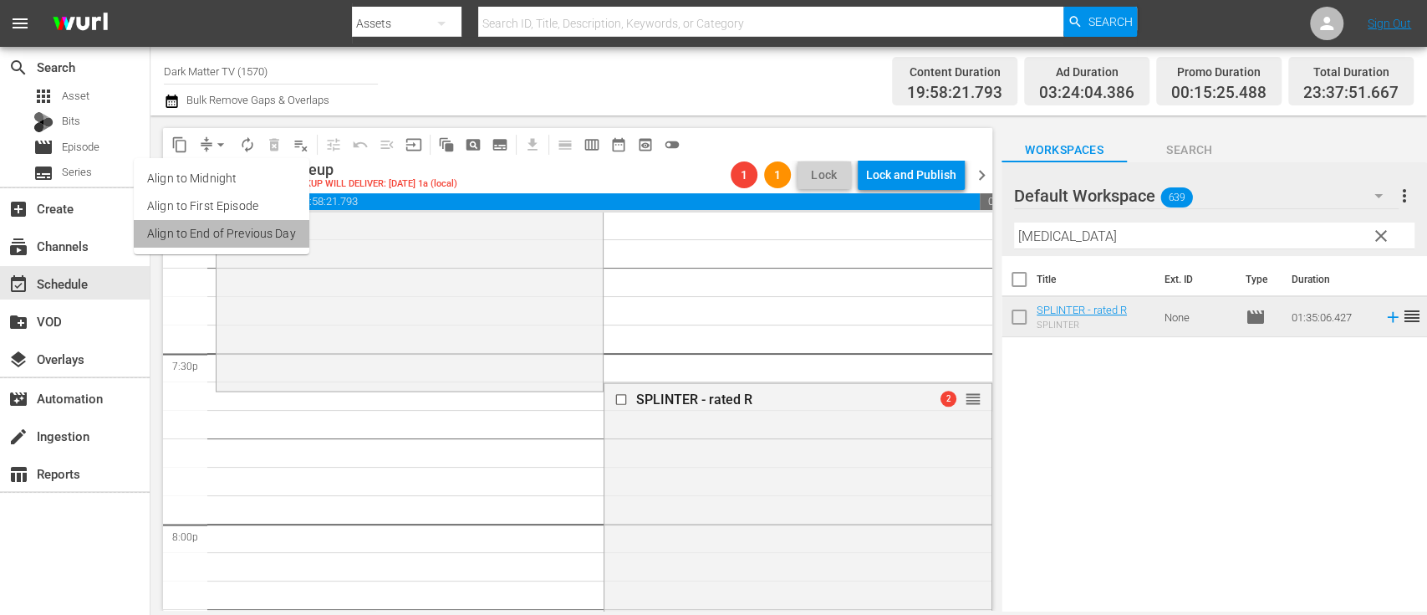
click at [239, 227] on li "Align to End of Previous Day" at bounding box center [222, 234] width 176 height 28
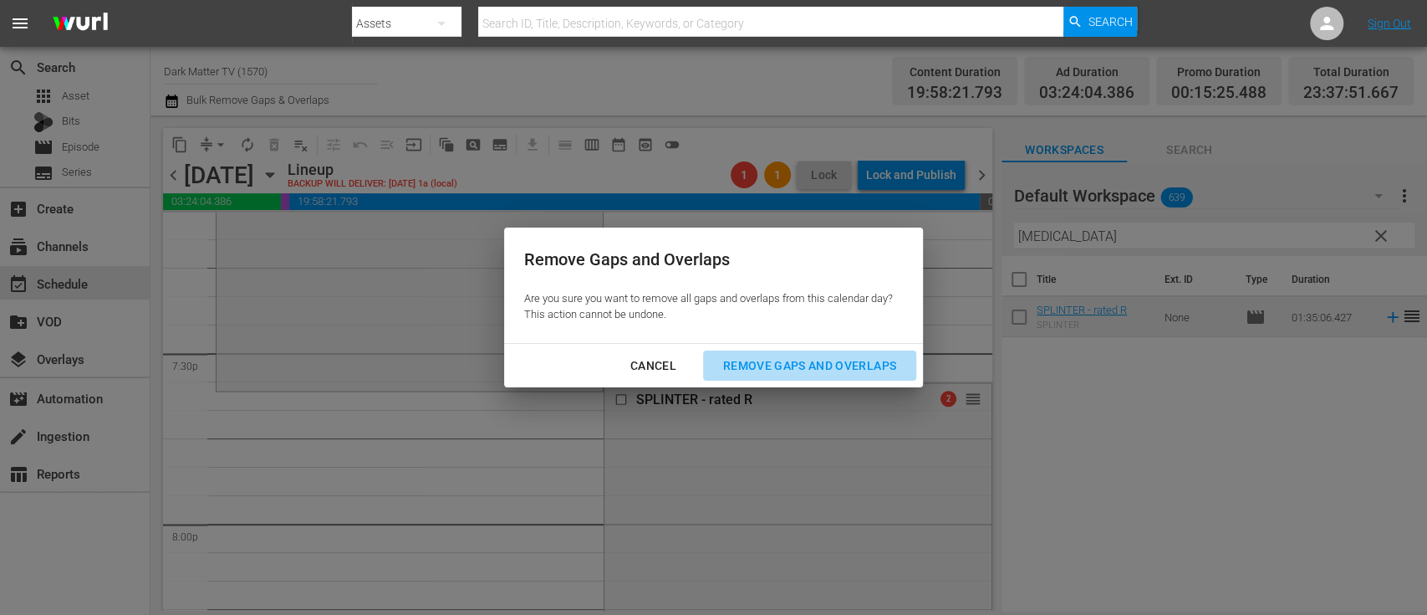
click at [759, 360] on div "Remove Gaps and Overlaps" at bounding box center [810, 365] width 200 height 21
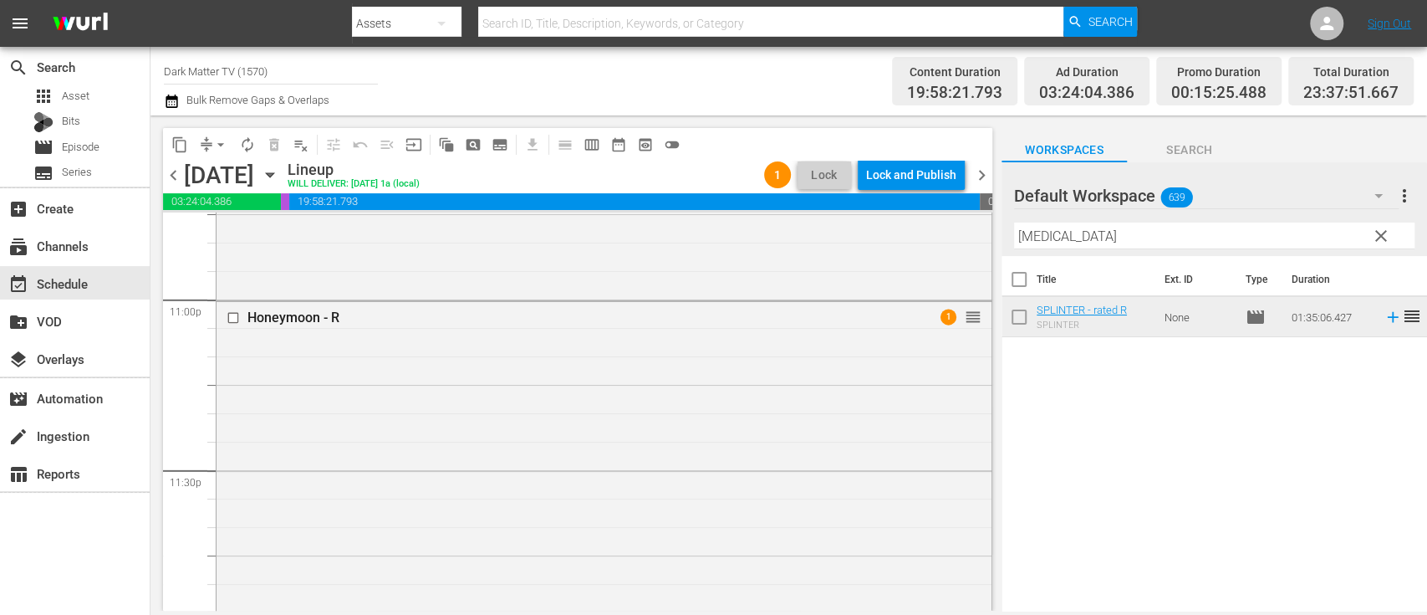
scroll to position [8022, 0]
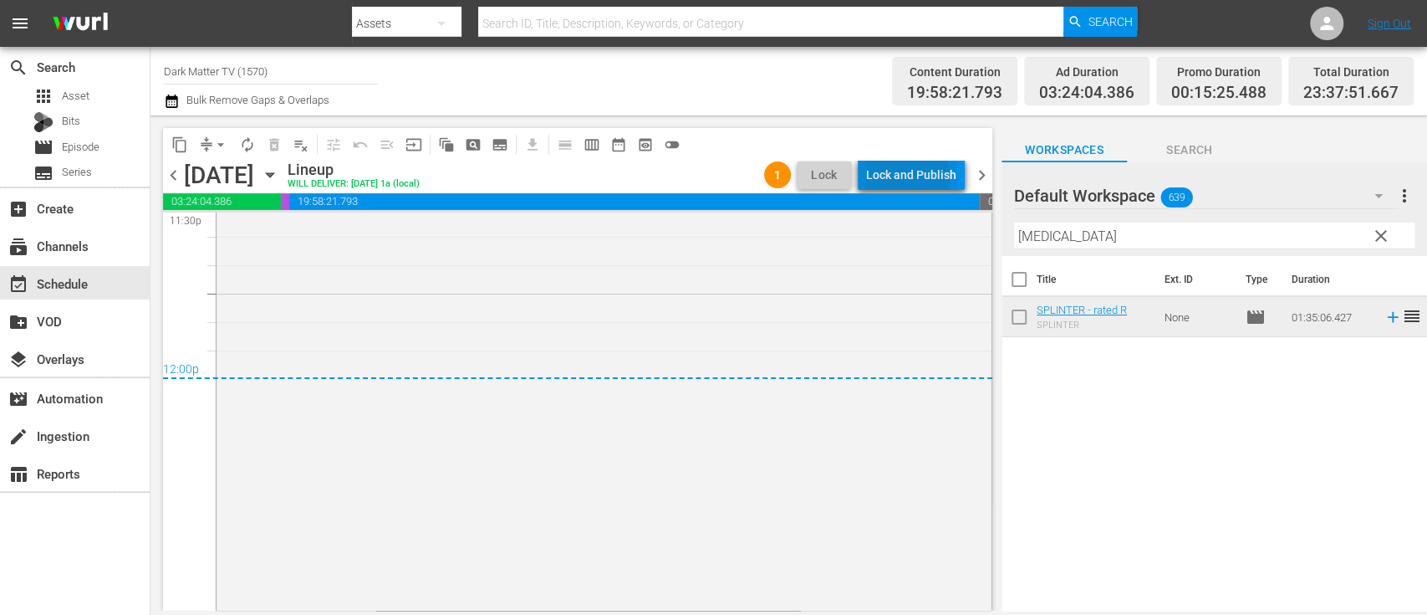
click at [911, 176] on div "Lock and Publish" at bounding box center [911, 175] width 90 height 30
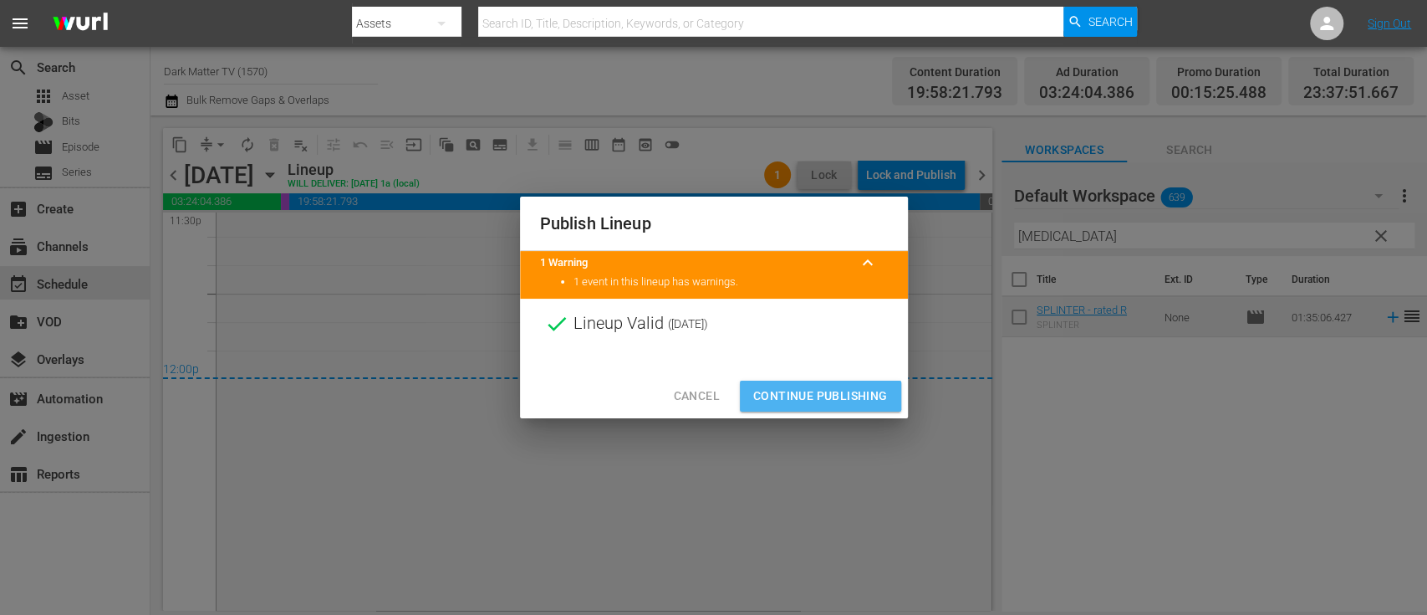
click at [841, 399] on span "Continue Publishing" at bounding box center [820, 396] width 135 height 21
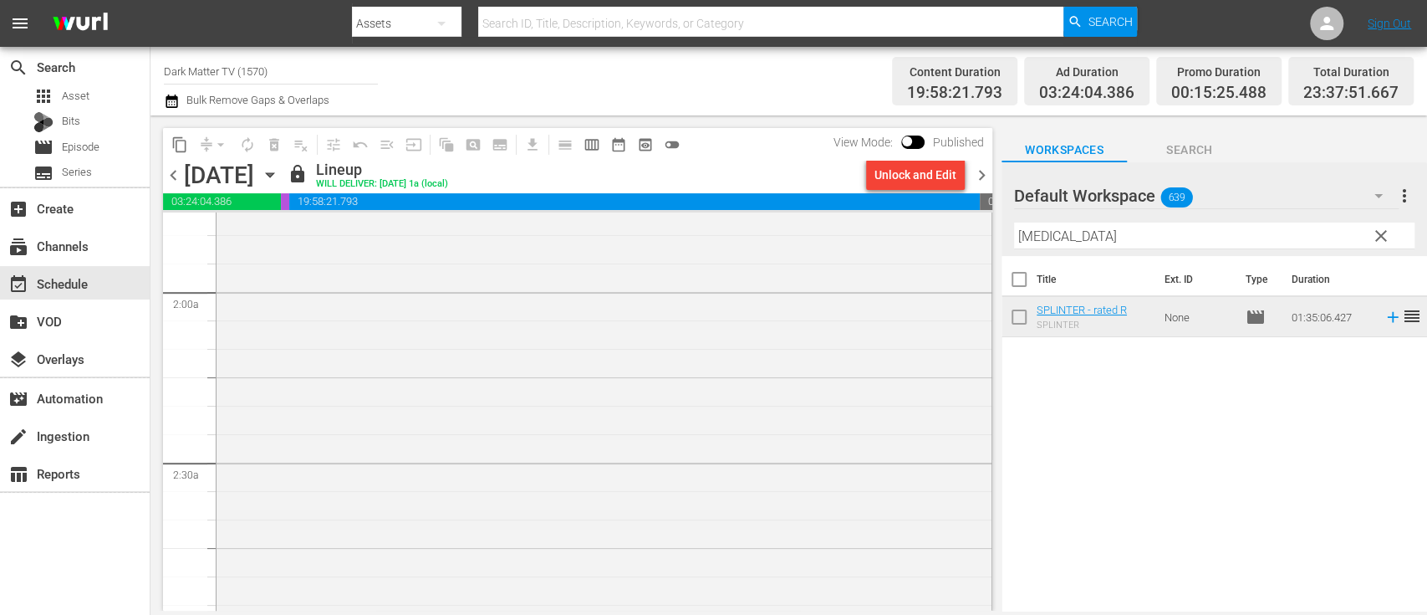
scroll to position [561, 0]
click at [988, 176] on span "chevron_right" at bounding box center [982, 175] width 21 height 21
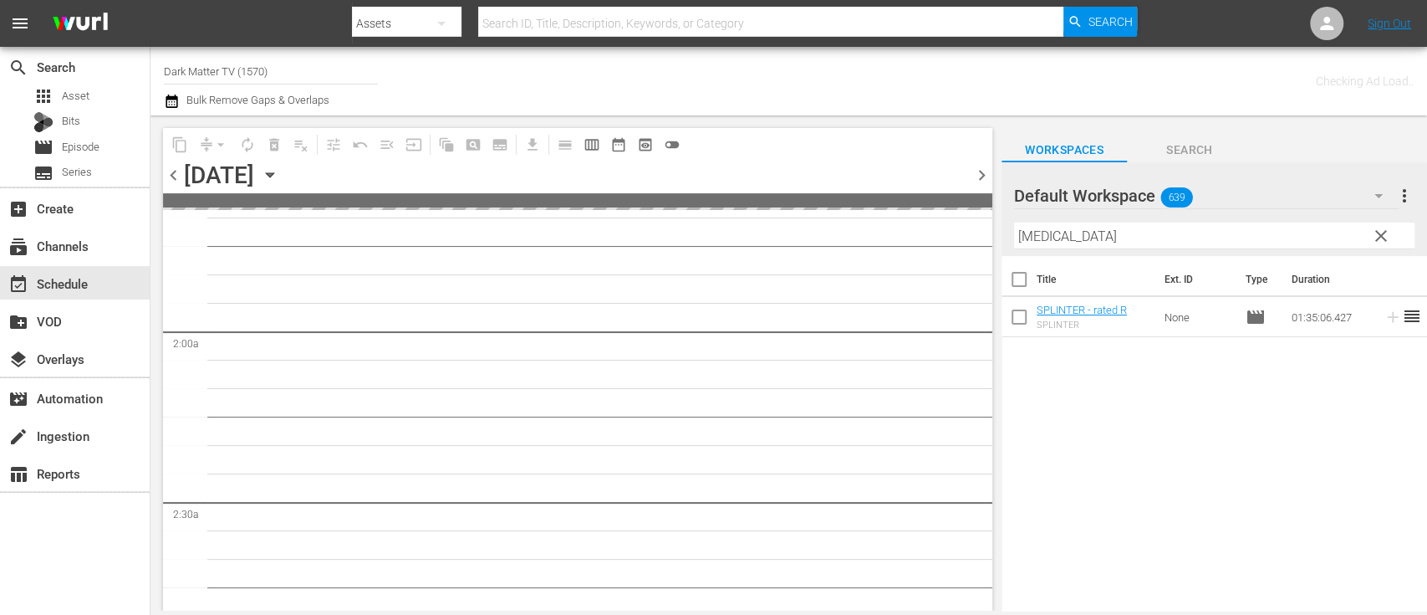
scroll to position [589, 0]
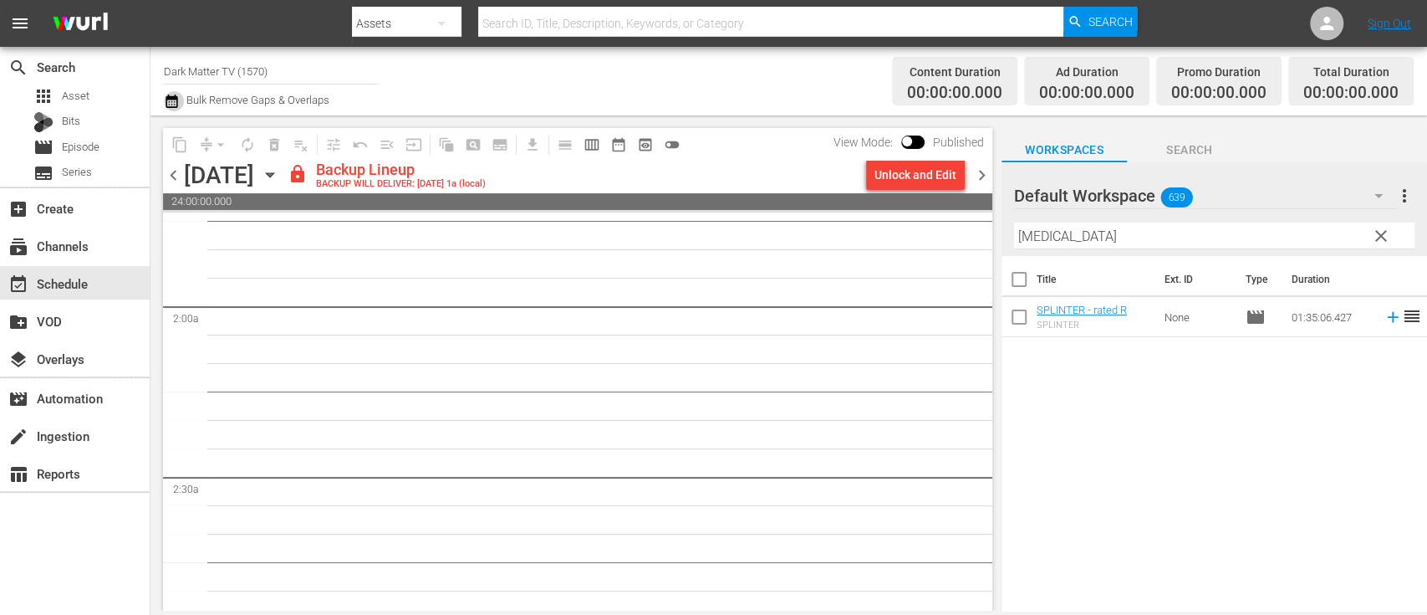
click at [171, 101] on icon "button" at bounding box center [172, 100] width 12 height 13
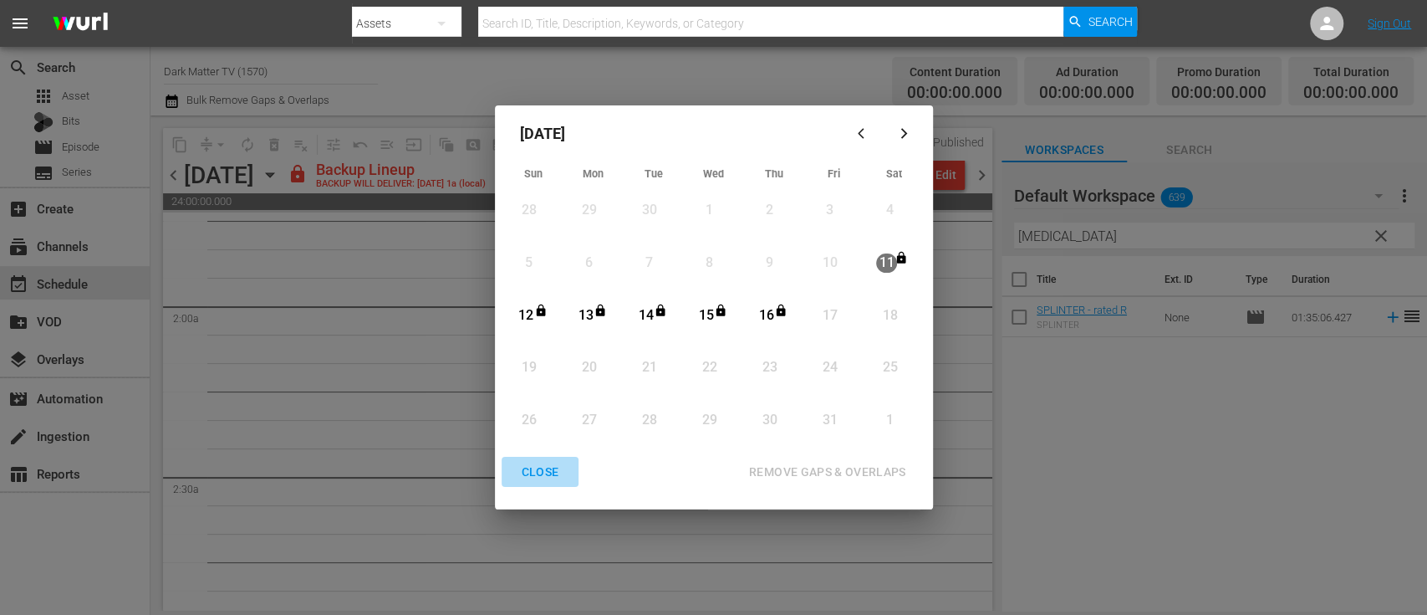
click at [552, 469] on div "CLOSE" at bounding box center [540, 472] width 64 height 21
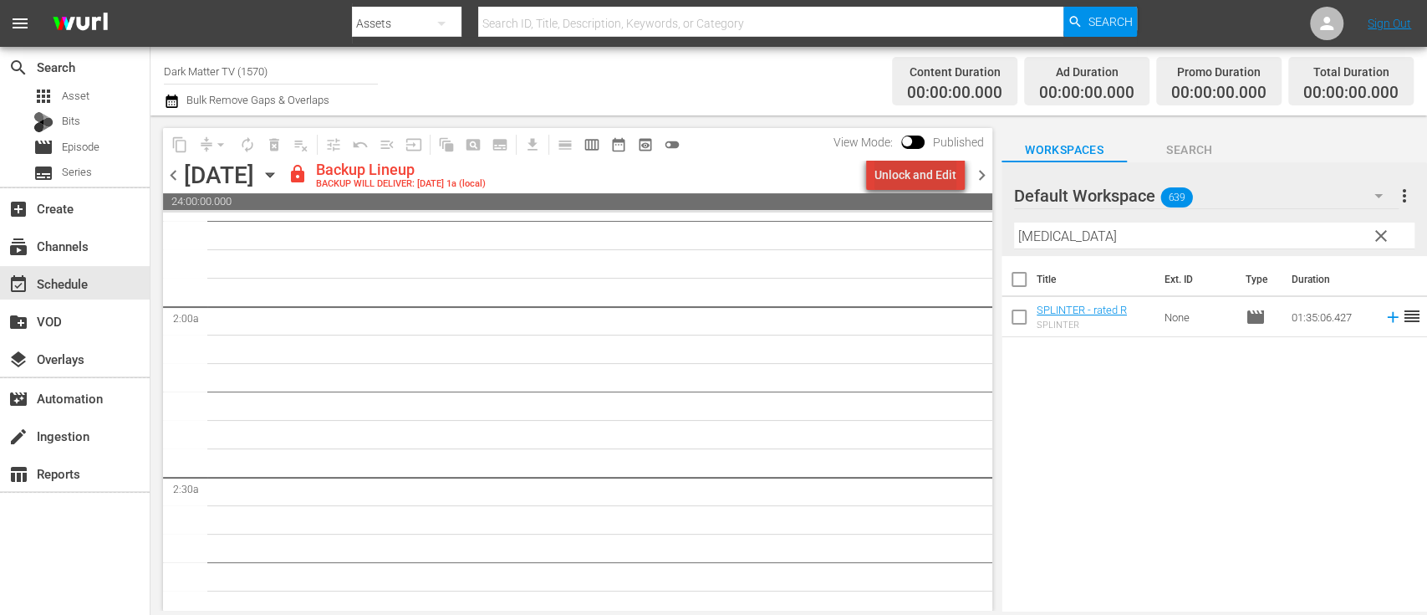
click at [925, 178] on div "Unlock and Edit" at bounding box center [916, 175] width 82 height 30
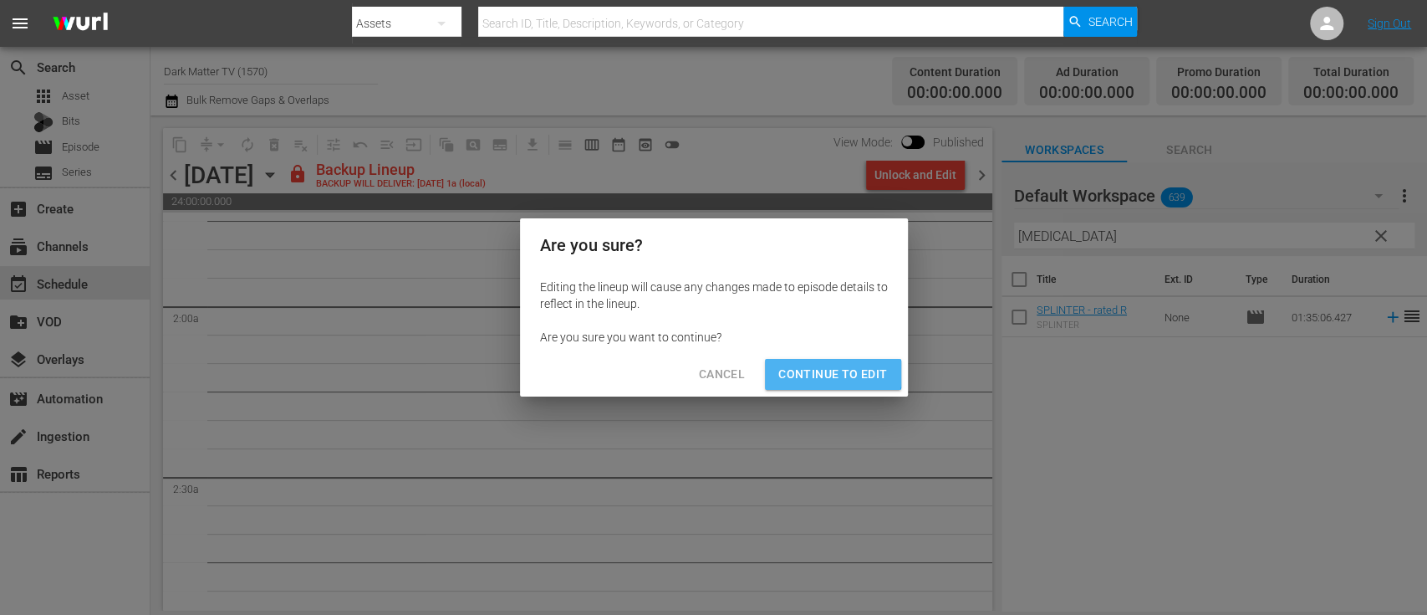
click at [826, 373] on span "Continue to Edit" at bounding box center [833, 374] width 109 height 21
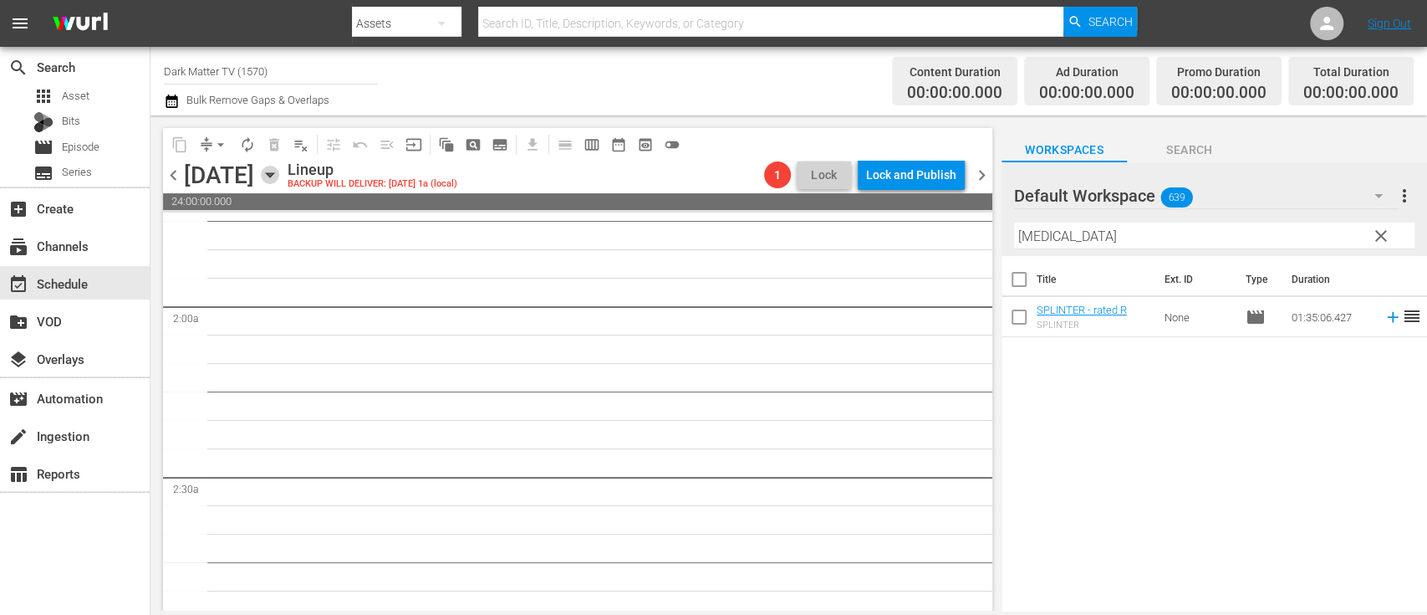
click at [279, 180] on icon "button" at bounding box center [270, 175] width 18 height 18
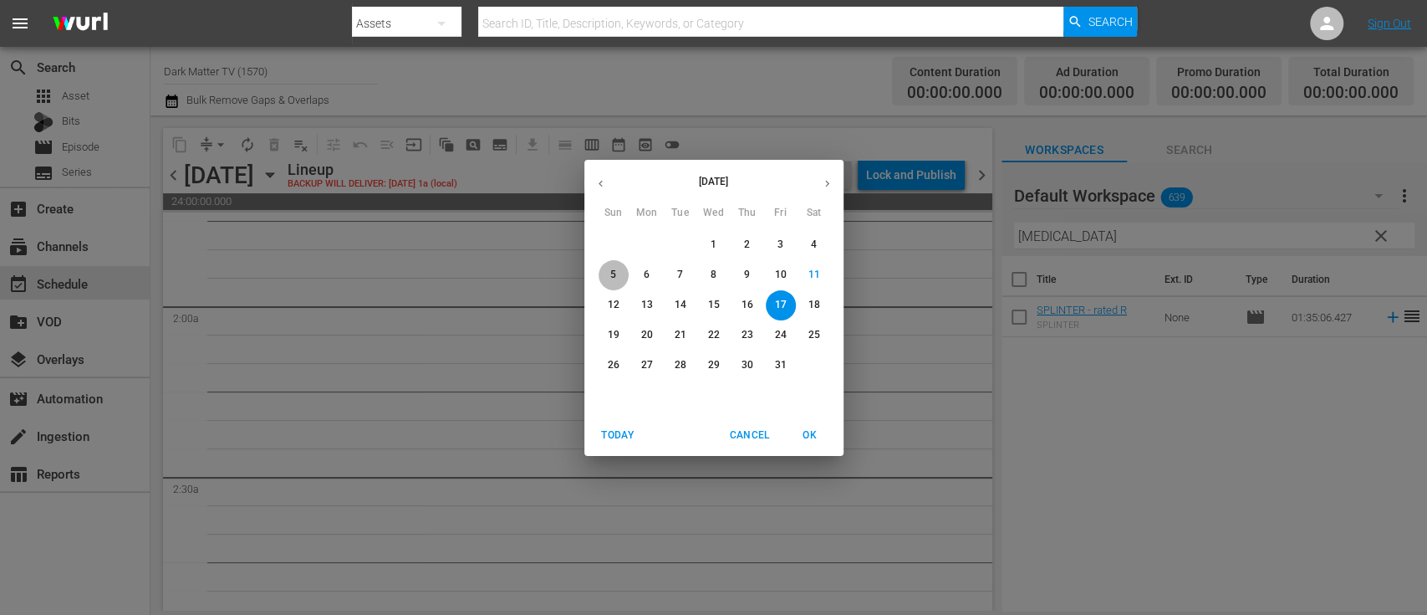
click at [611, 275] on p "5" at bounding box center [613, 275] width 6 height 14
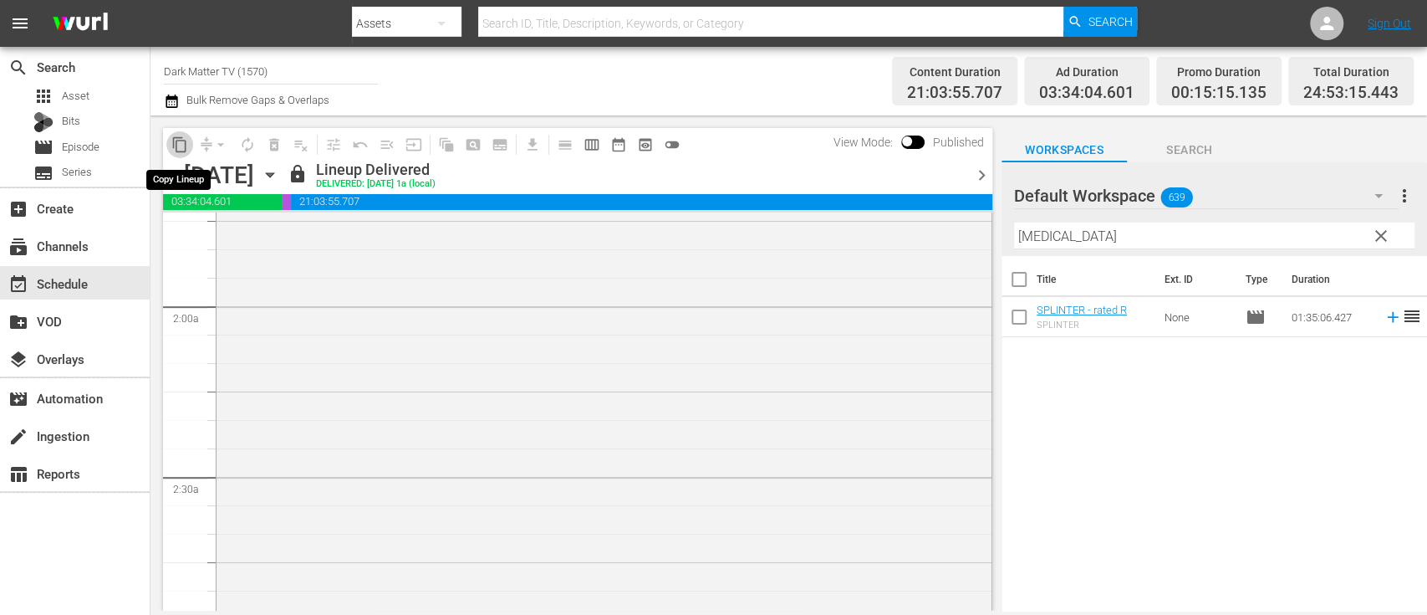
click at [181, 145] on span "content_copy" at bounding box center [179, 144] width 17 height 17
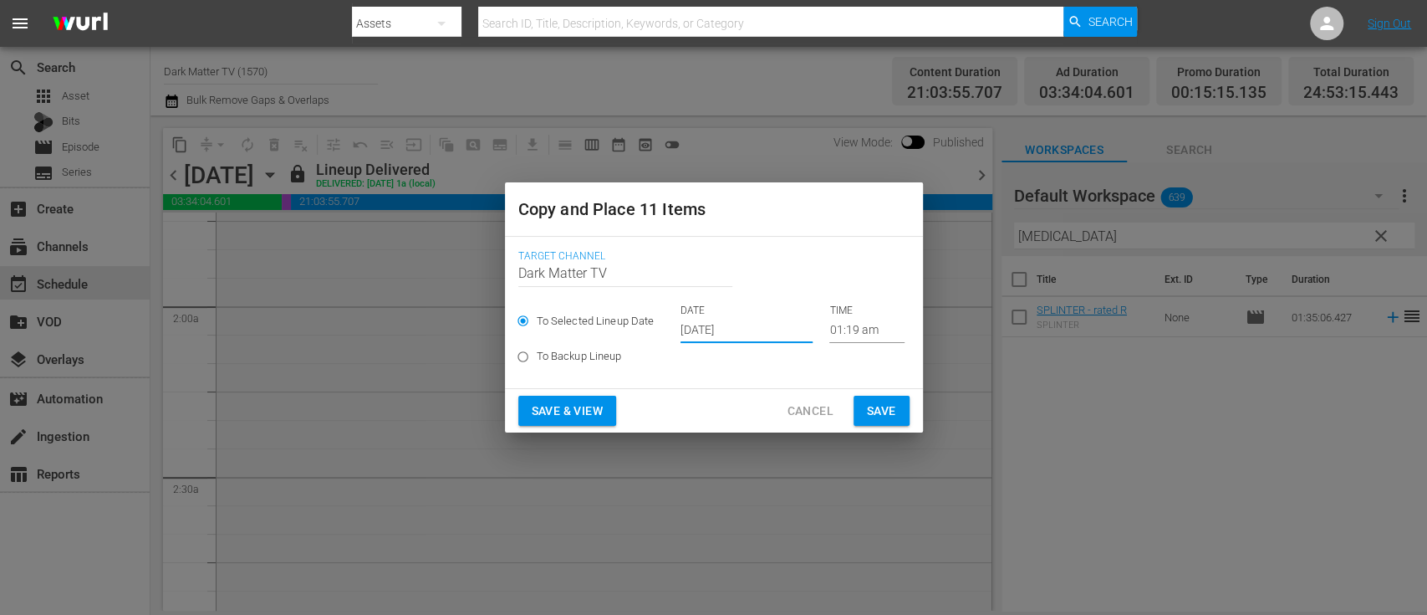
click at [718, 329] on input "[DATE]" at bounding box center [747, 330] width 132 height 25
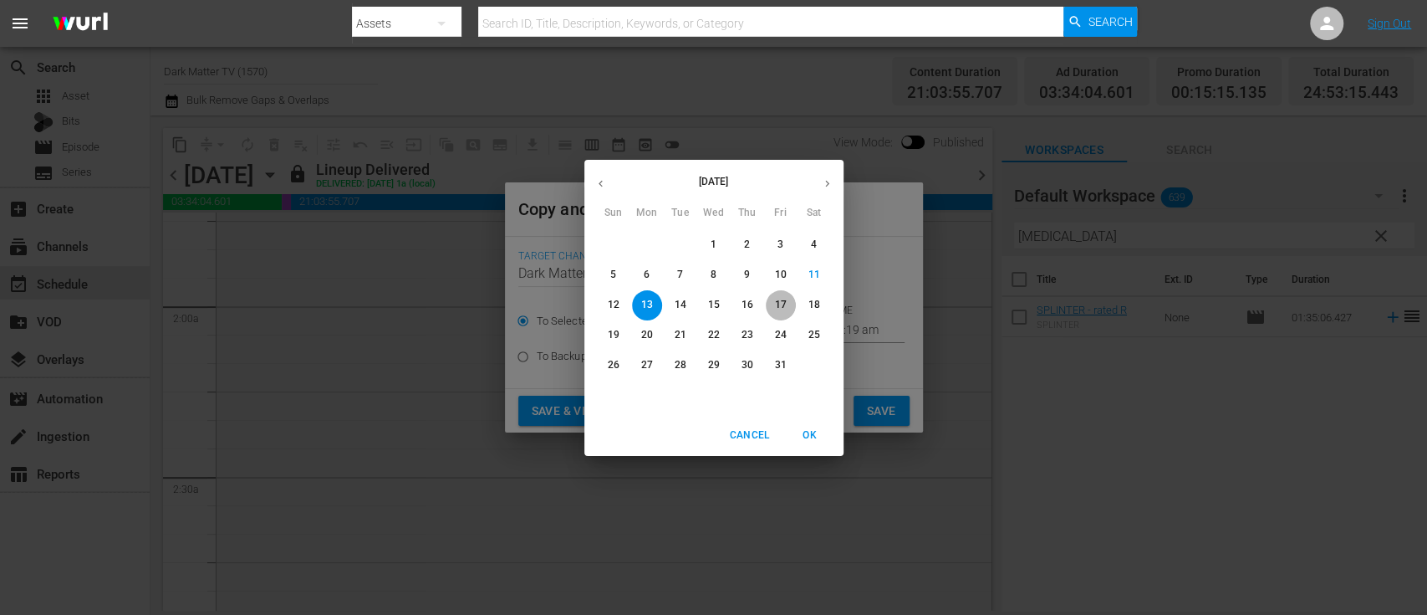
click at [782, 304] on p "17" at bounding box center [780, 305] width 12 height 14
type input "[DATE]"
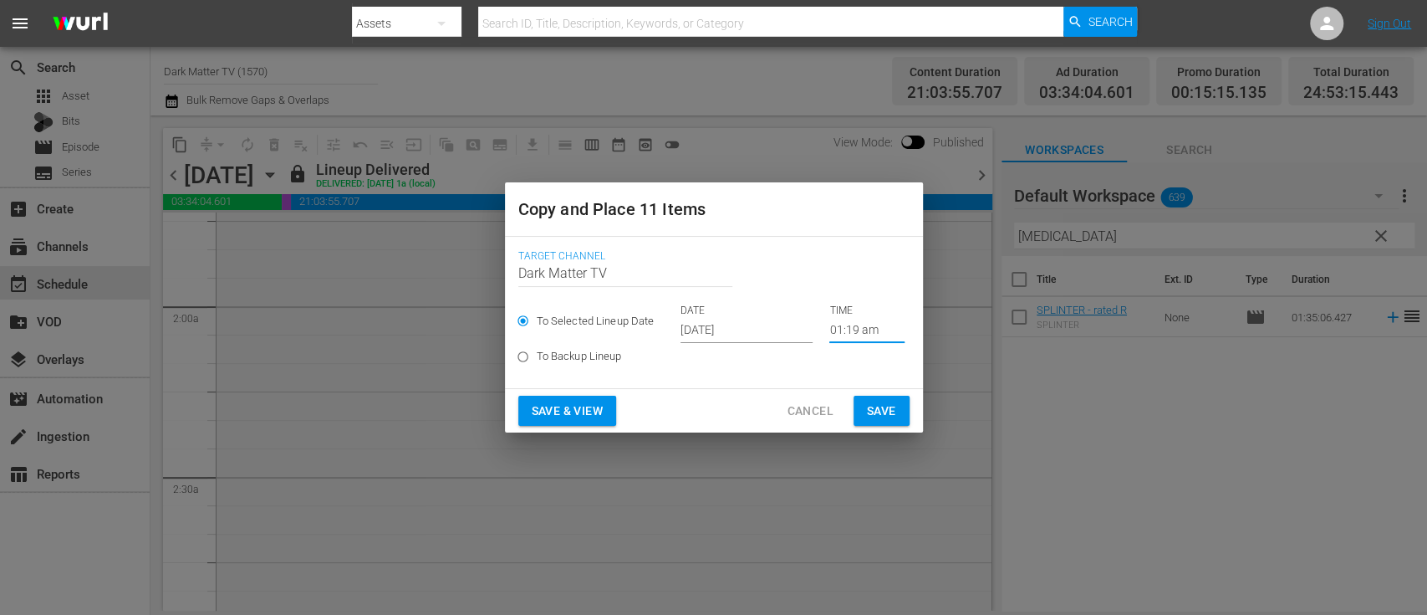
click at [849, 329] on input "01:19 am" at bounding box center [867, 330] width 75 height 25
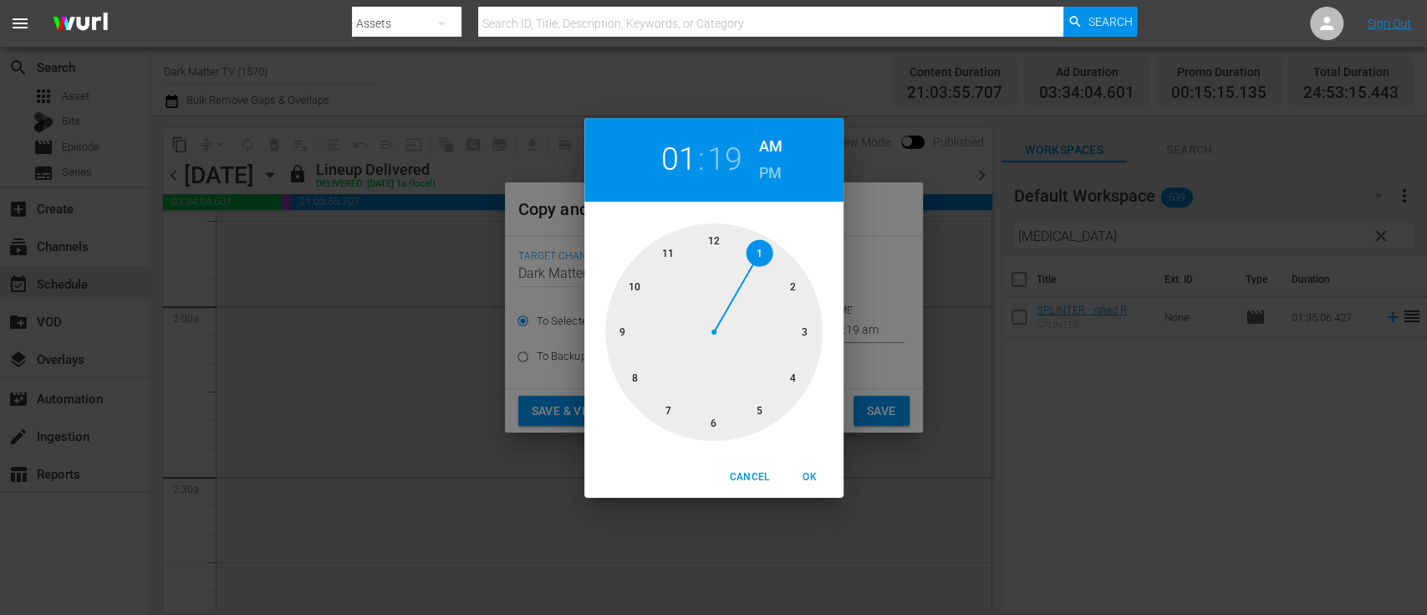
click at [720, 243] on div at bounding box center [713, 331] width 217 height 217
click at [816, 475] on span "OK" at bounding box center [810, 477] width 40 height 18
type input "12:19 am"
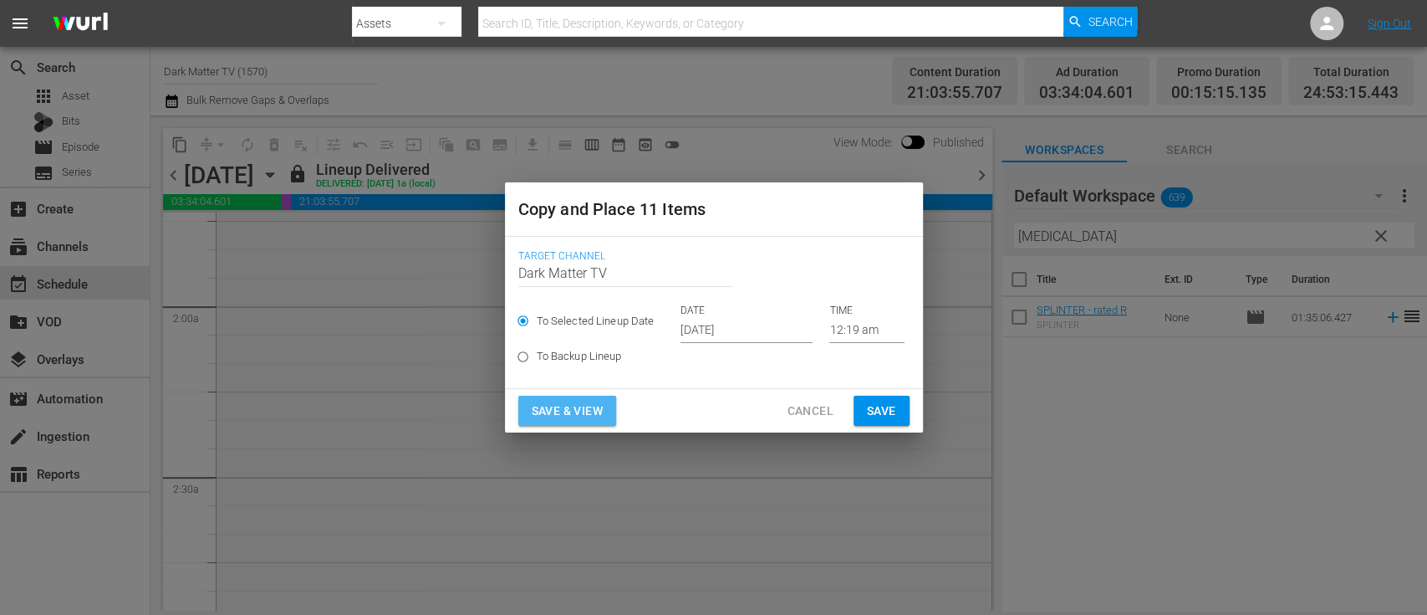
click at [568, 402] on span "Save & View" at bounding box center [567, 411] width 71 height 21
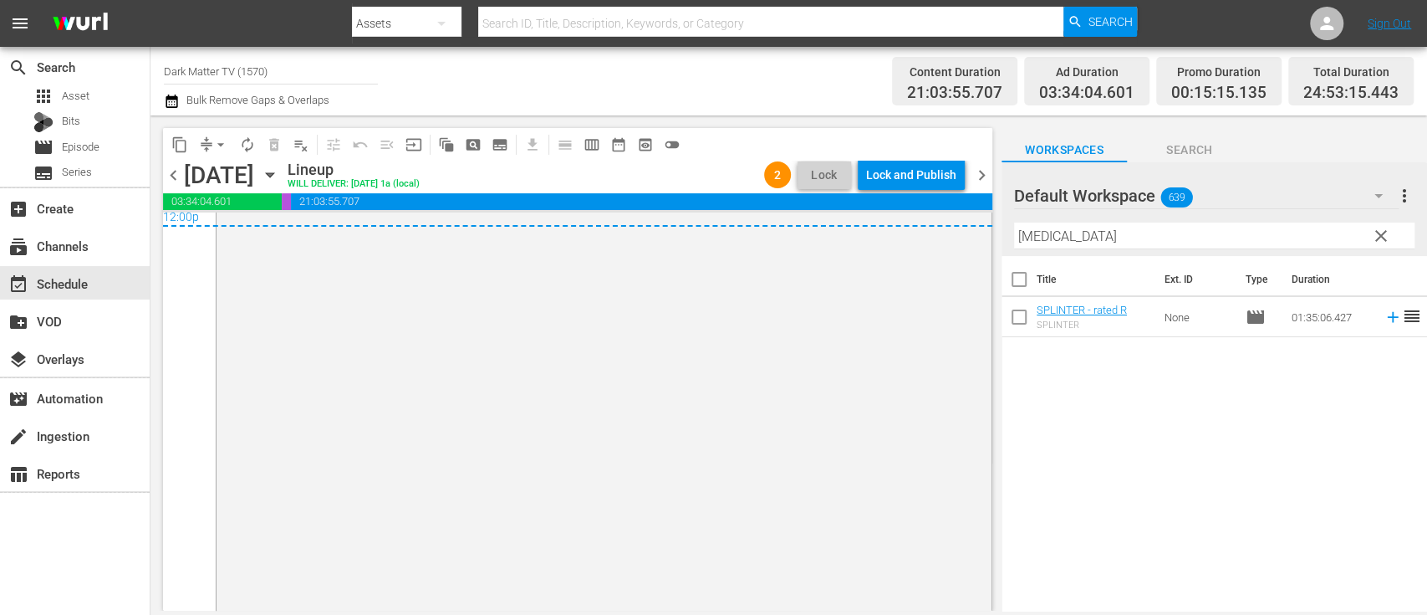
scroll to position [8202, 0]
click at [222, 147] on span "arrow_drop_down" at bounding box center [220, 144] width 17 height 17
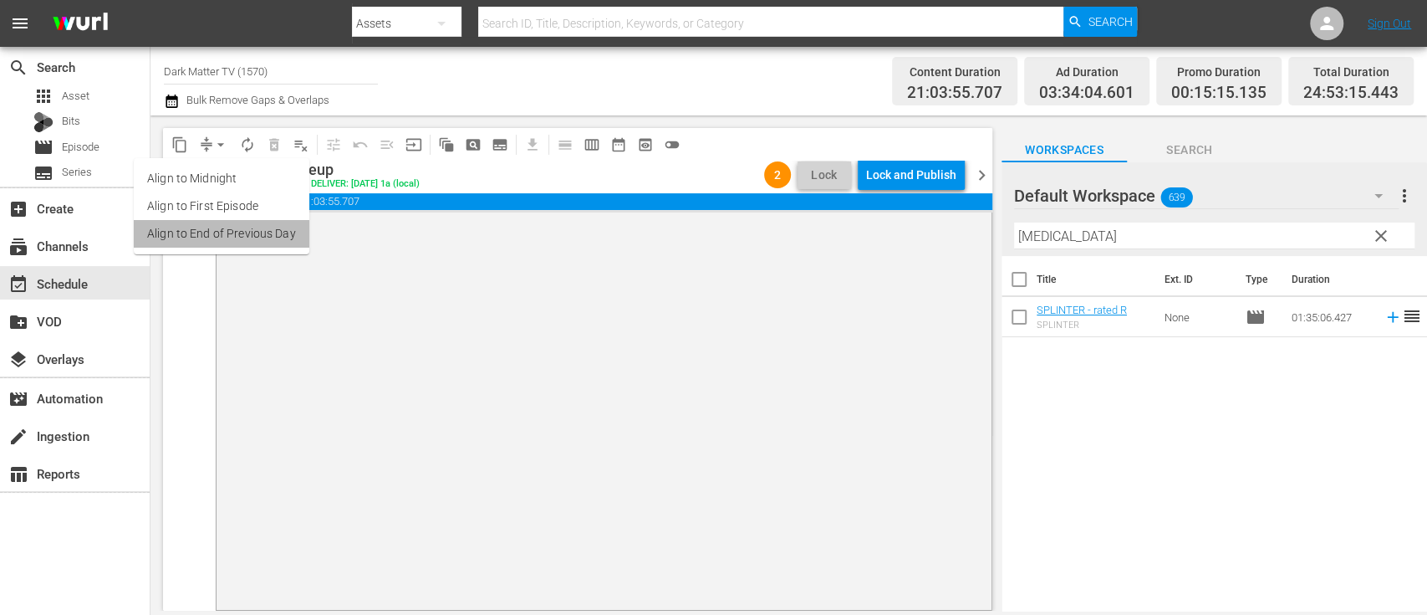
click at [253, 230] on li "Align to End of Previous Day" at bounding box center [222, 234] width 176 height 28
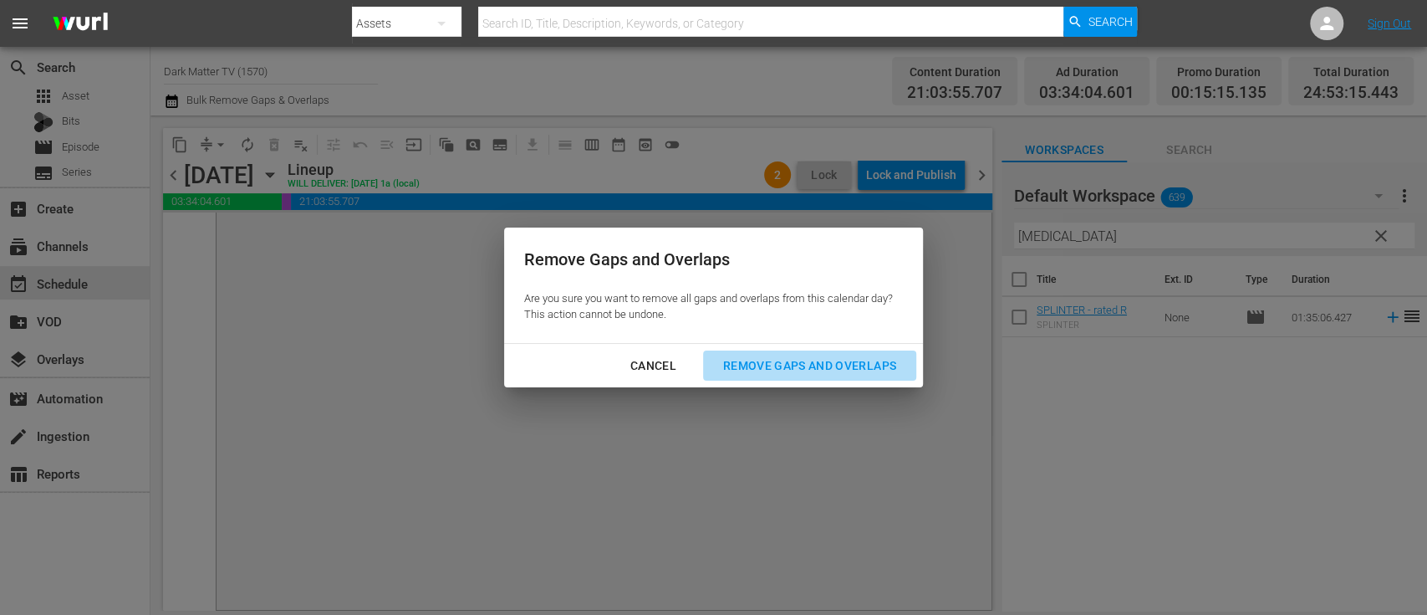
click at [774, 365] on div "Remove Gaps and Overlaps" at bounding box center [810, 365] width 200 height 21
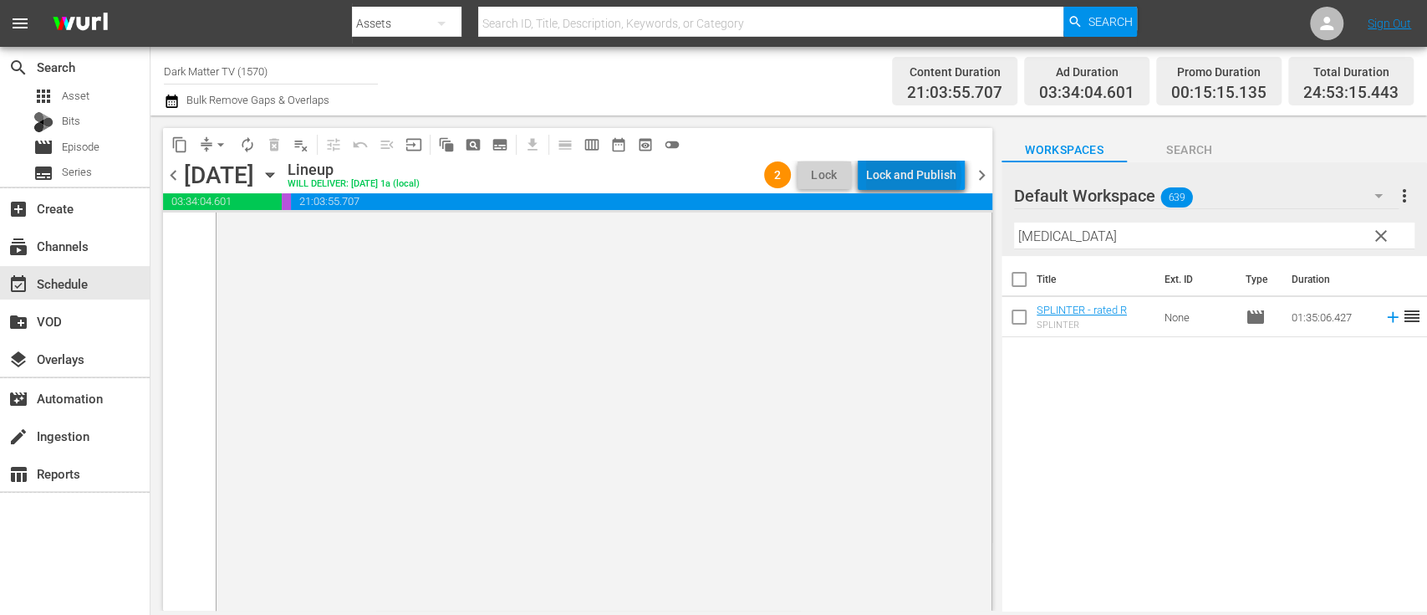
click at [917, 176] on div "Lock and Publish" at bounding box center [911, 175] width 90 height 30
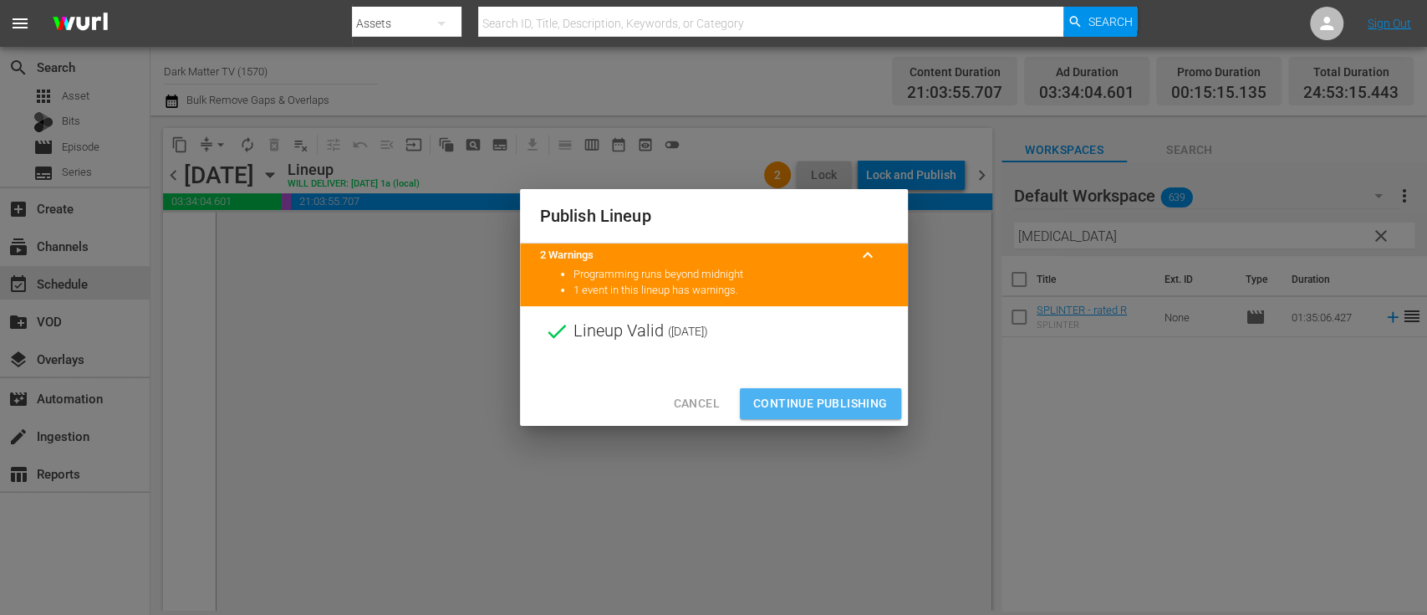
click at [822, 411] on span "Continue Publishing" at bounding box center [820, 403] width 135 height 21
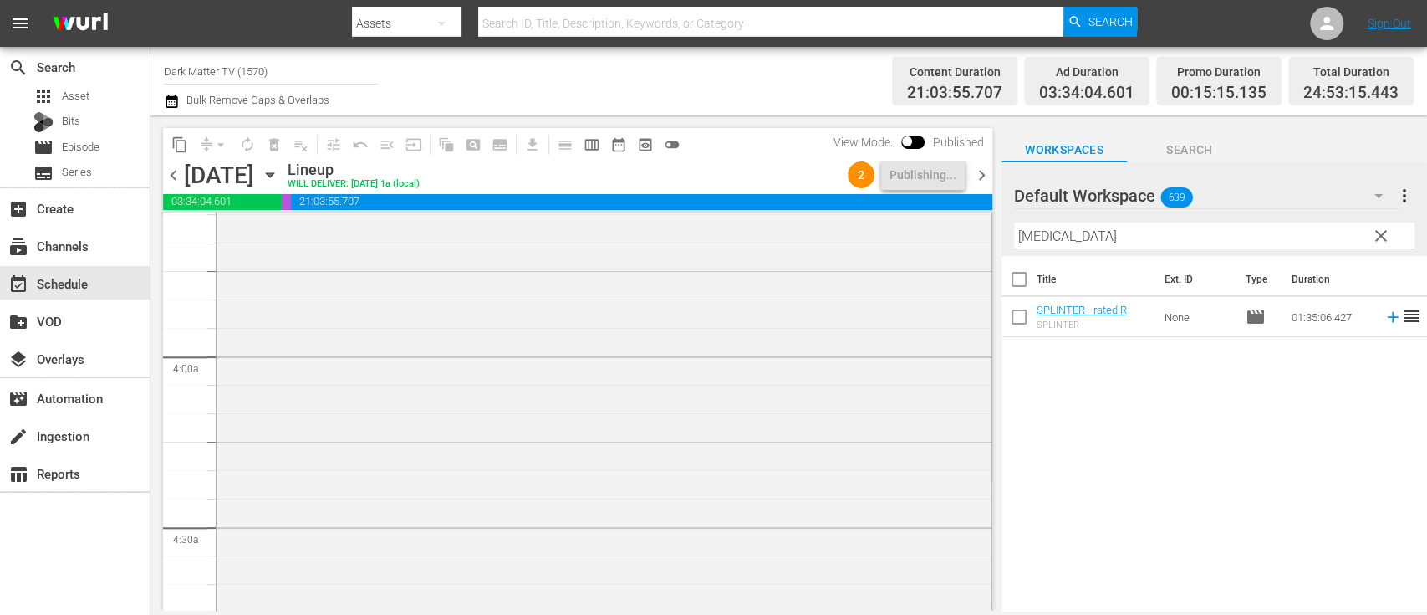
scroll to position [1222, 0]
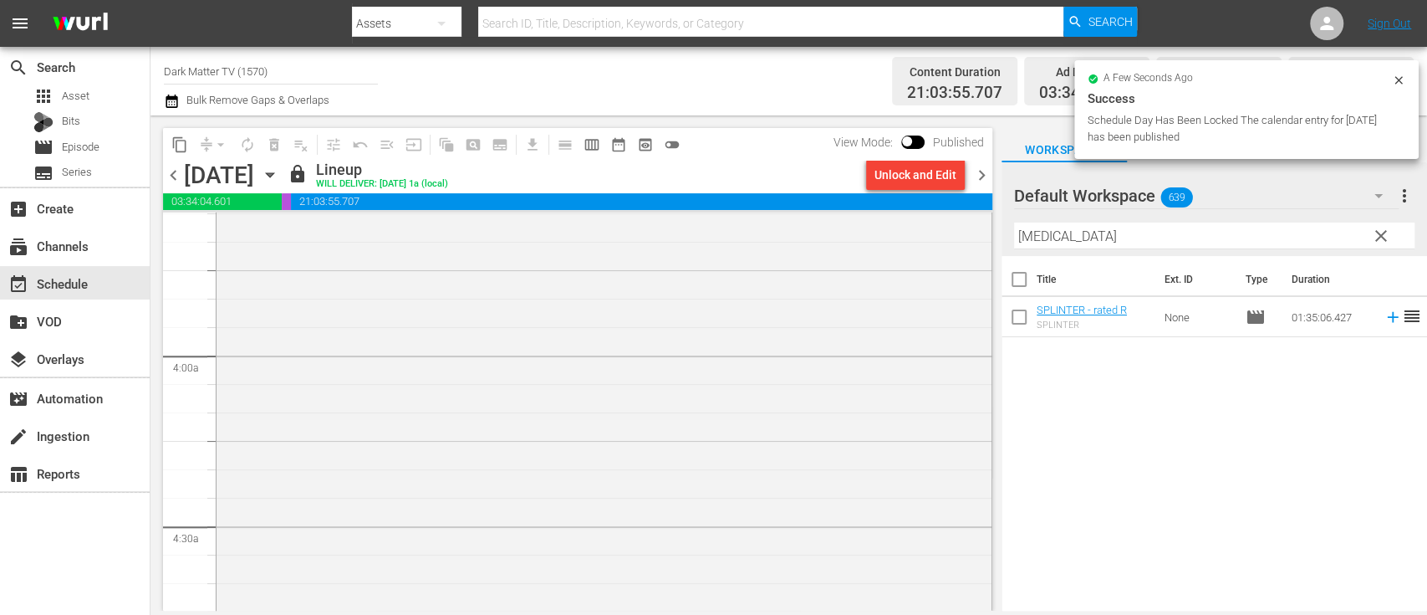
click at [582, 392] on div "I SAW THE DEVIL (ENG DUB) - R" at bounding box center [604, 594] width 775 height 926
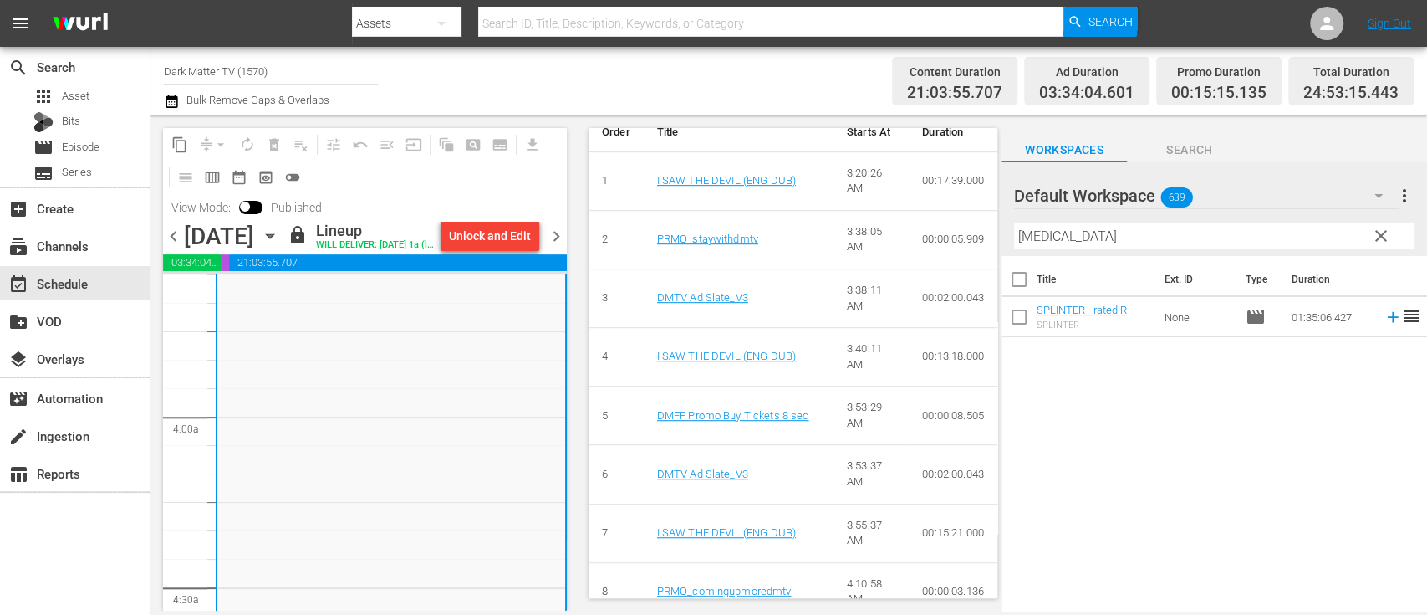
scroll to position [675, 0]
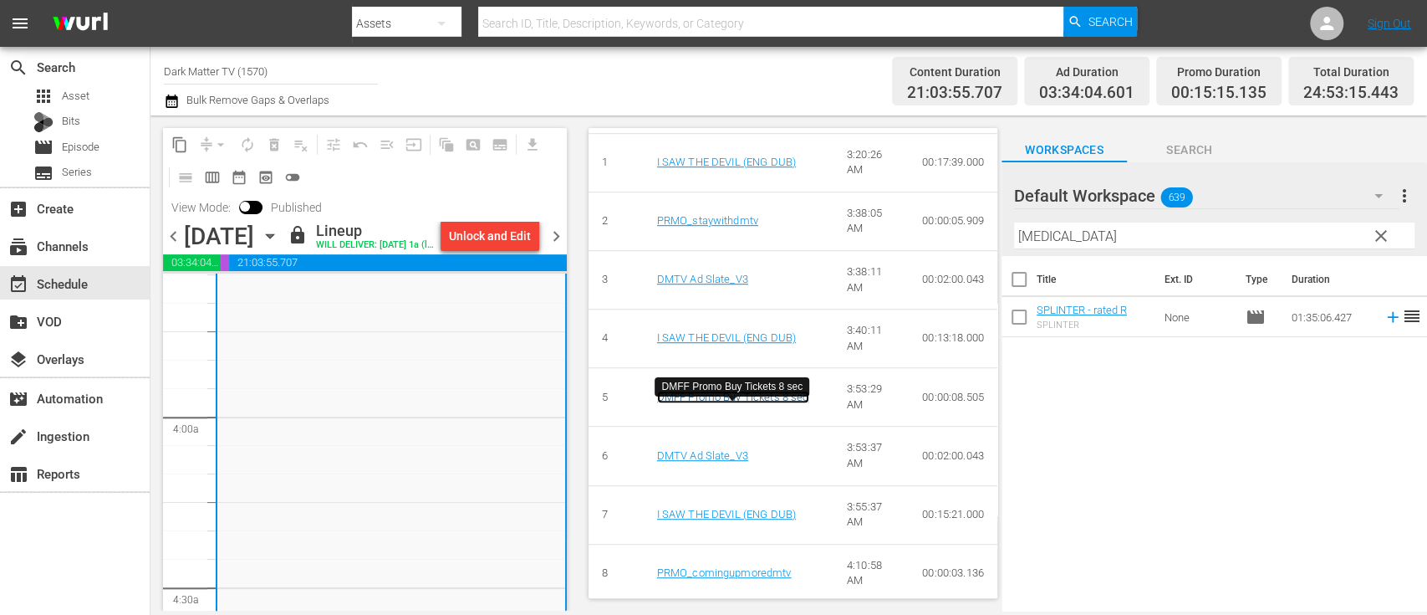
click at [747, 403] on link "DMFF Promo Buy Tickets 8 sec" at bounding box center [733, 397] width 152 height 13
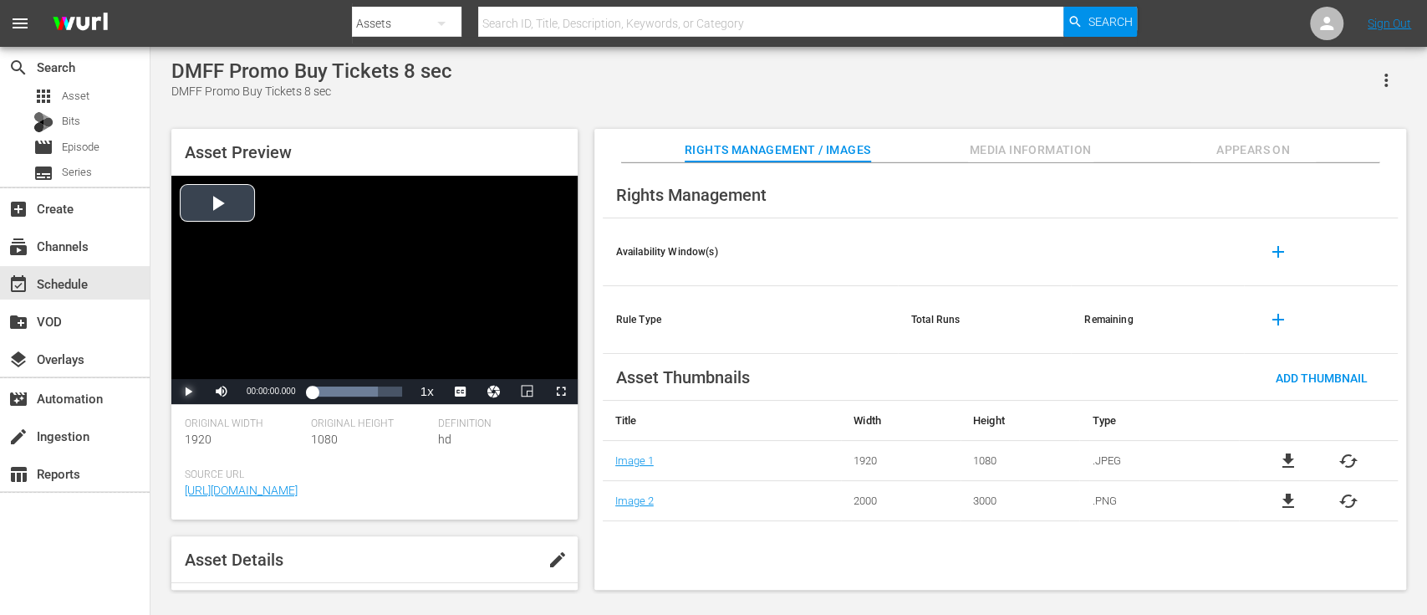
click at [188, 391] on span "Video Player" at bounding box center [188, 391] width 0 height 0
click at [561, 391] on span "Video Player" at bounding box center [561, 391] width 0 height 0
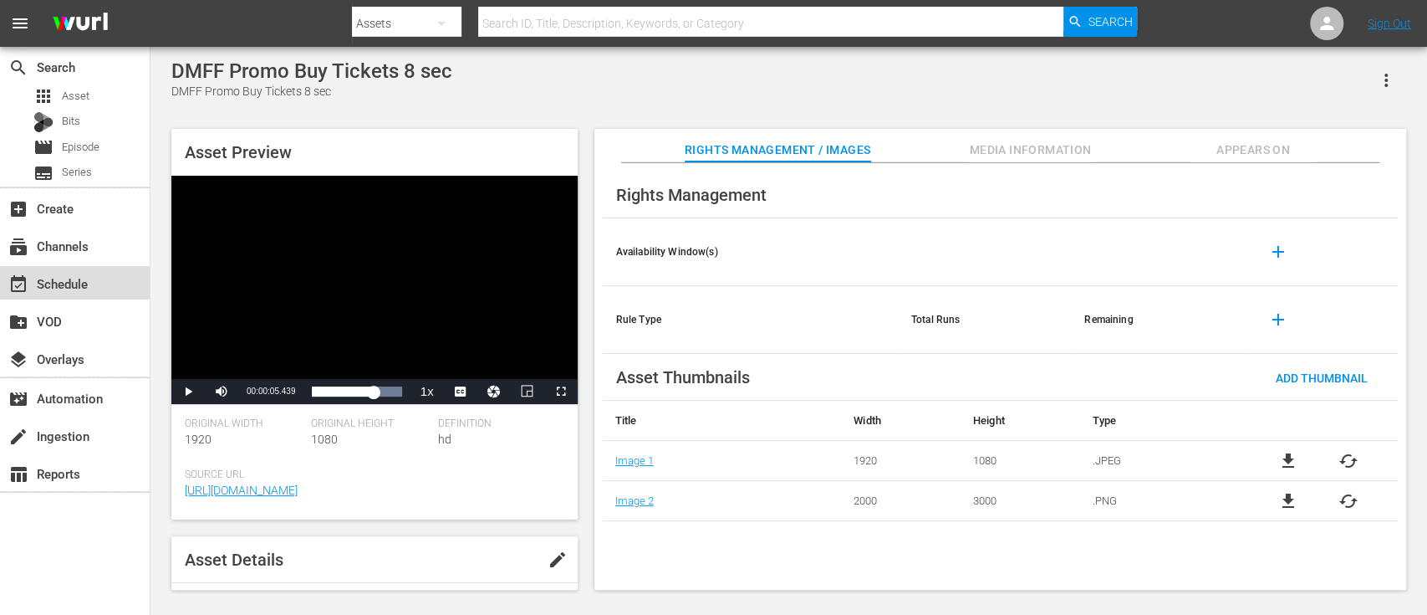
click at [73, 275] on div "event_available Schedule" at bounding box center [47, 280] width 94 height 15
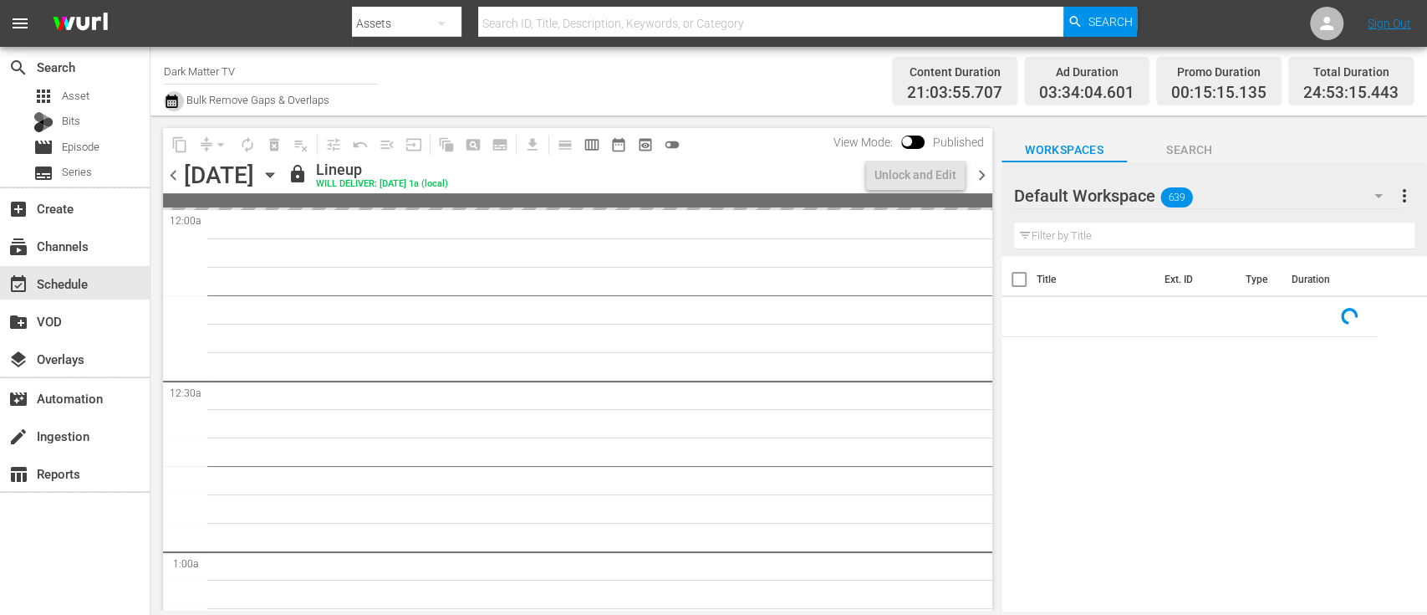
click at [171, 101] on icon "button" at bounding box center [172, 101] width 16 height 20
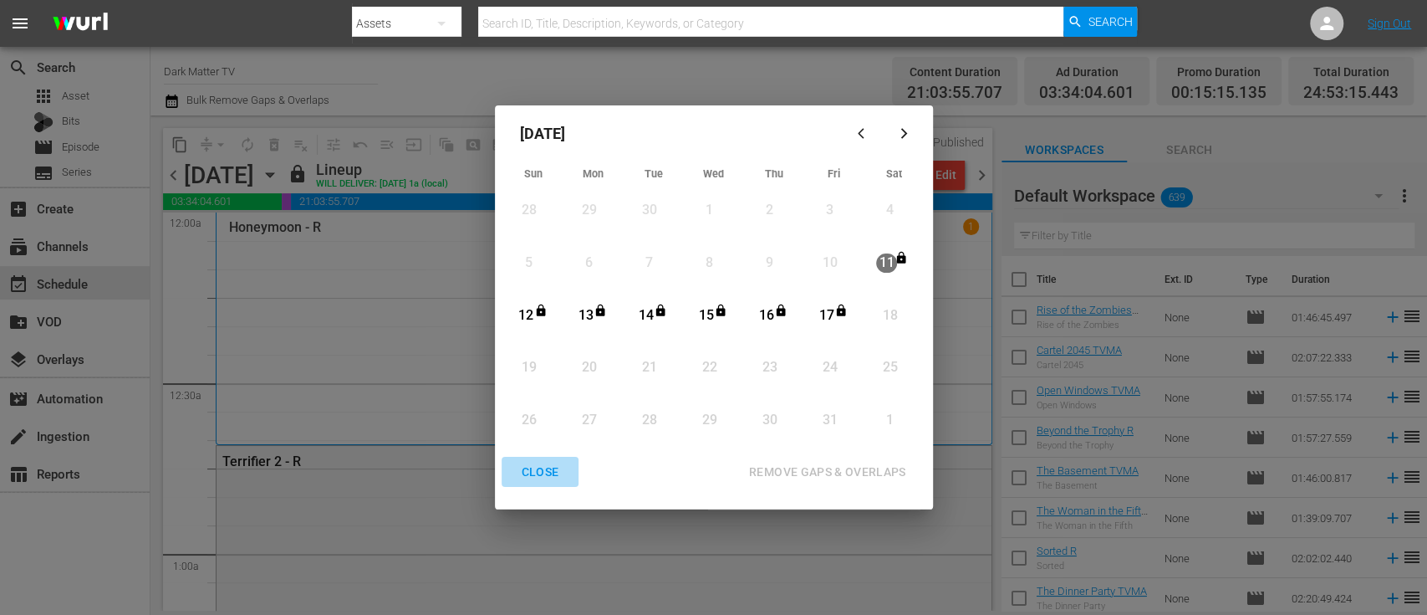
click at [541, 468] on div "CLOSE" at bounding box center [540, 472] width 64 height 21
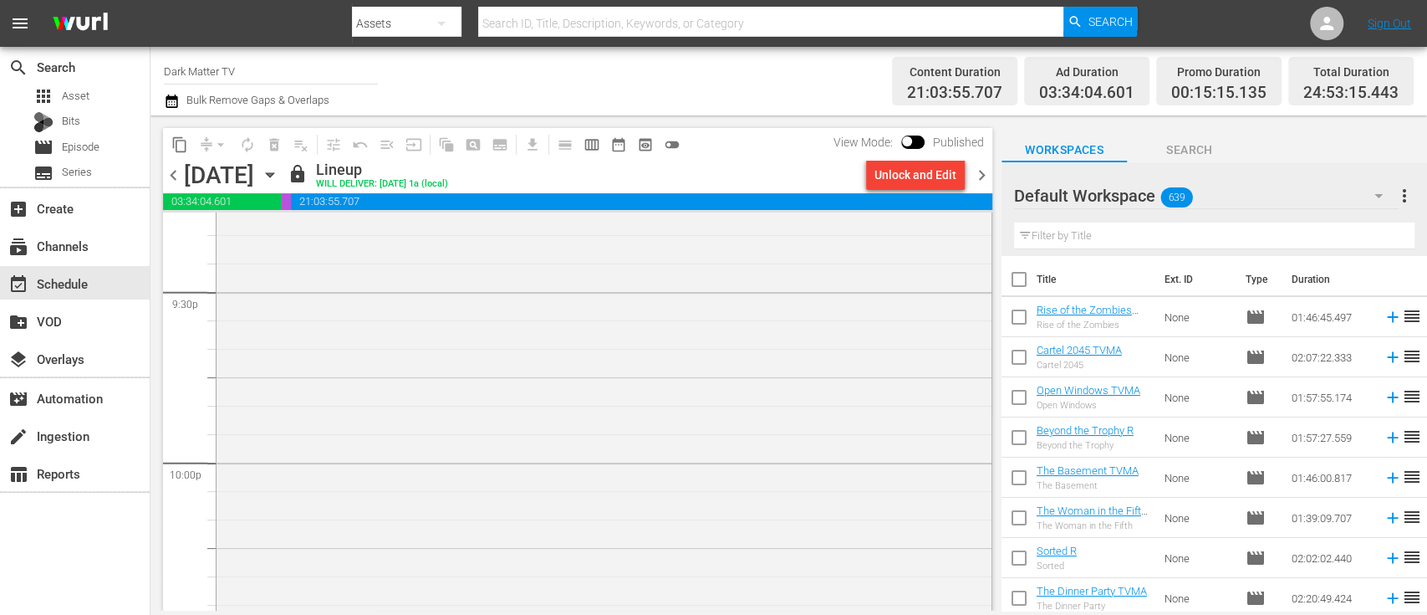
scroll to position [8325, 0]
